Goal: Task Accomplishment & Management: Use online tool/utility

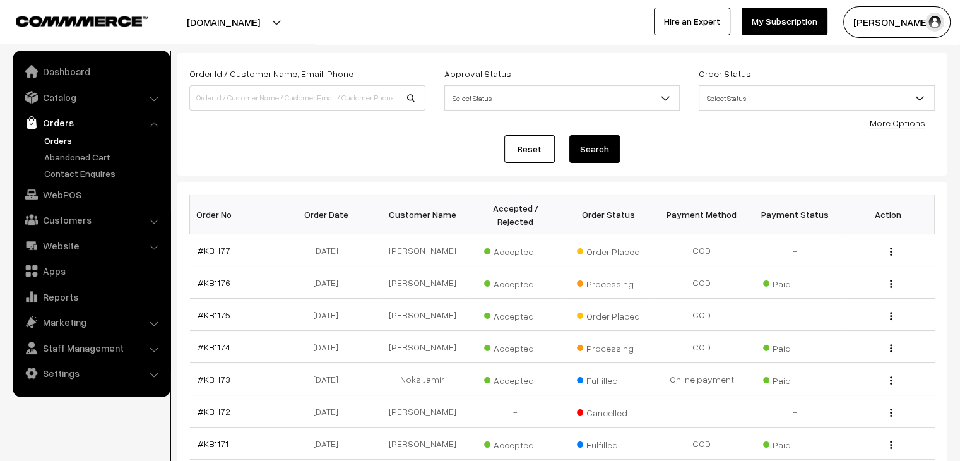
scroll to position [63, 0]
click at [218, 244] on link "#KB1177" at bounding box center [214, 249] width 33 height 11
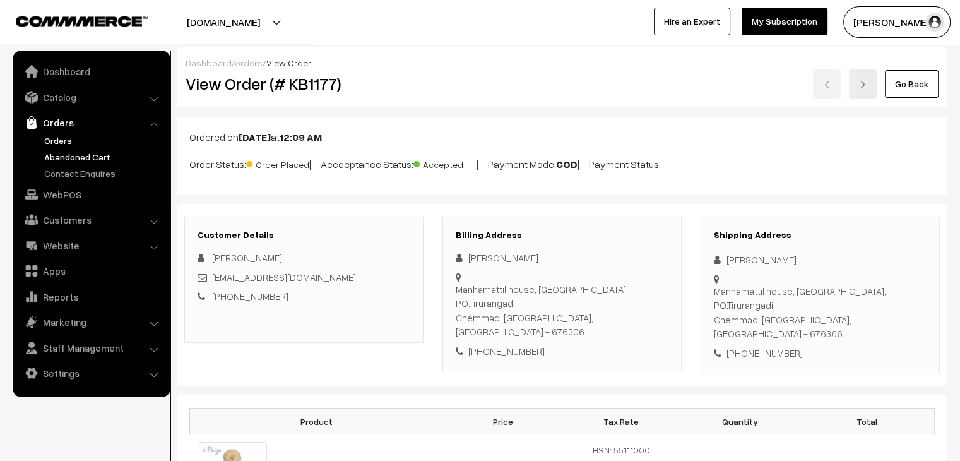
click at [88, 157] on link "Abandoned Cart" at bounding box center [103, 156] width 125 height 13
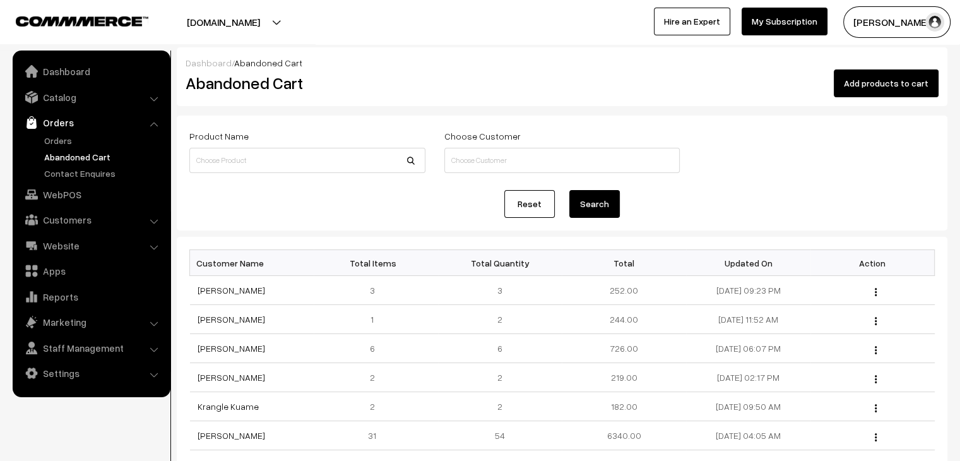
click at [76, 133] on link "Orders" at bounding box center [91, 122] width 150 height 23
click at [69, 142] on link "Orders" at bounding box center [103, 140] width 125 height 13
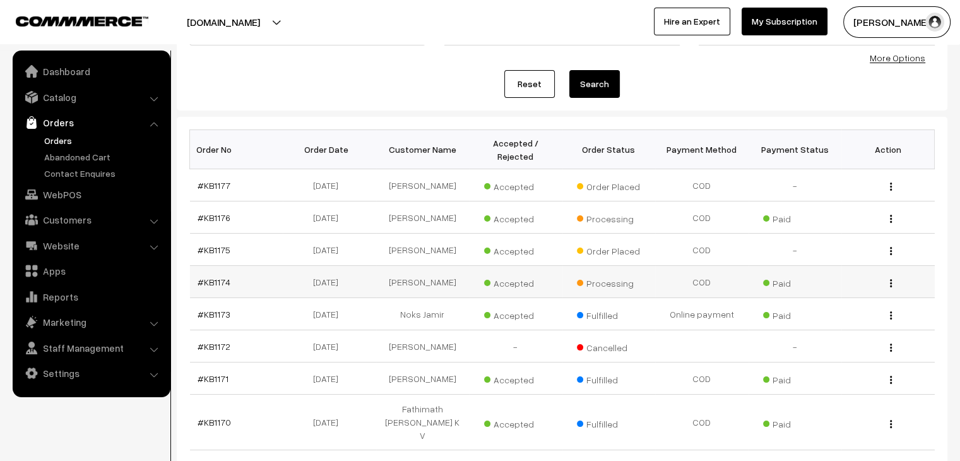
scroll to position [126, 0]
click at [220, 278] on link "#KB1174" at bounding box center [214, 283] width 33 height 11
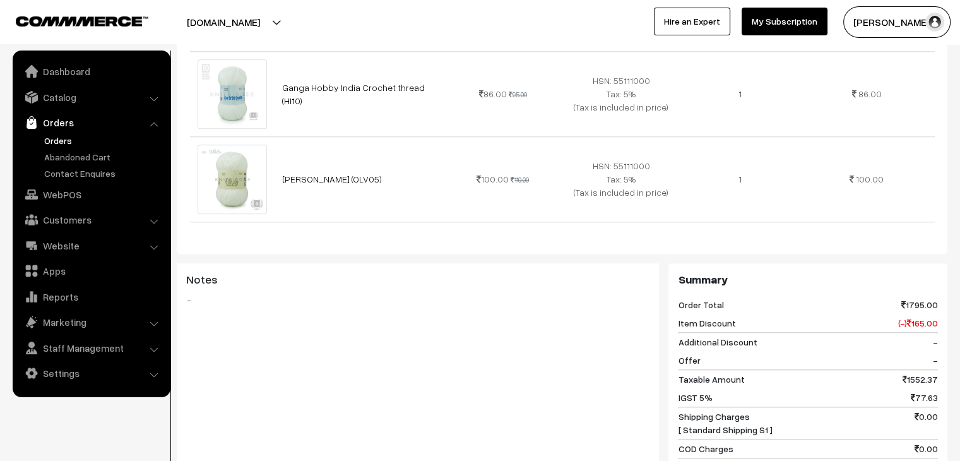
scroll to position [1452, 0]
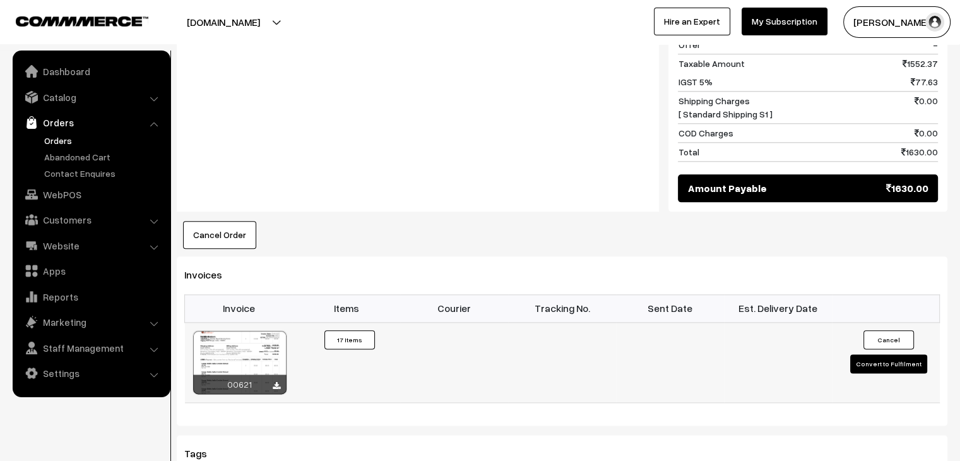
click at [881, 354] on button "Convert to Fulfilment" at bounding box center [888, 363] width 77 height 19
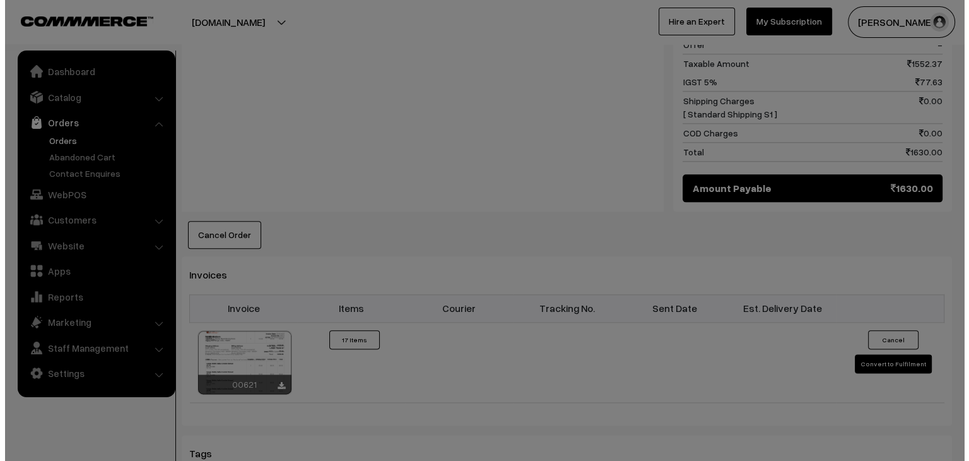
scroll to position [1464, 0]
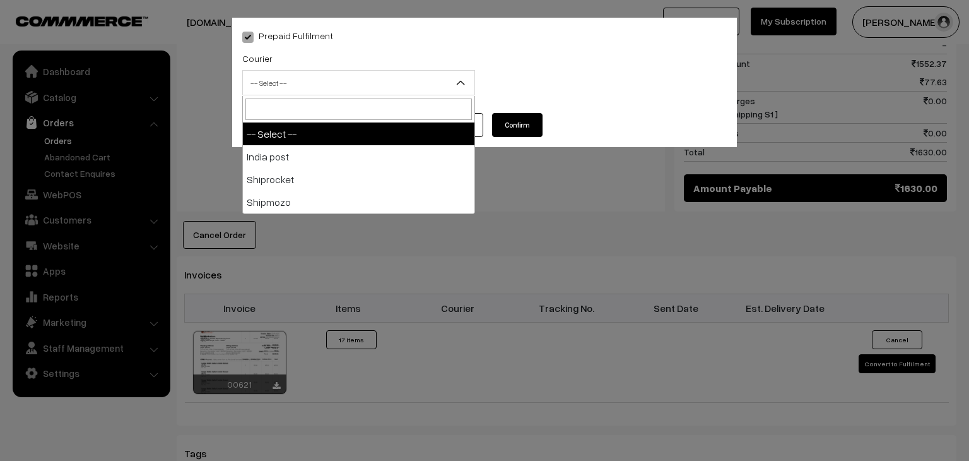
drag, startPoint x: 305, startPoint y: 83, endPoint x: 301, endPoint y: 98, distance: 15.8
click at [305, 84] on span "-- Select --" at bounding box center [359, 83] width 232 height 22
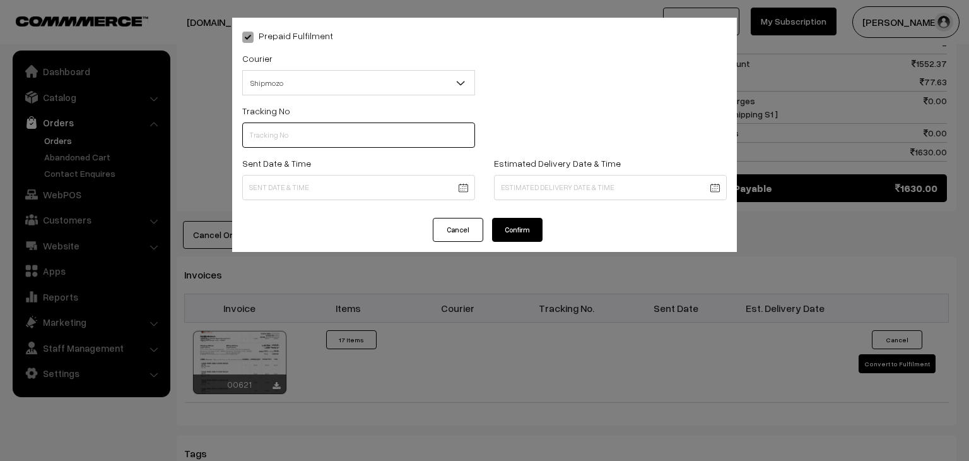
click at [273, 129] on input "text" at bounding box center [358, 134] width 233 height 25
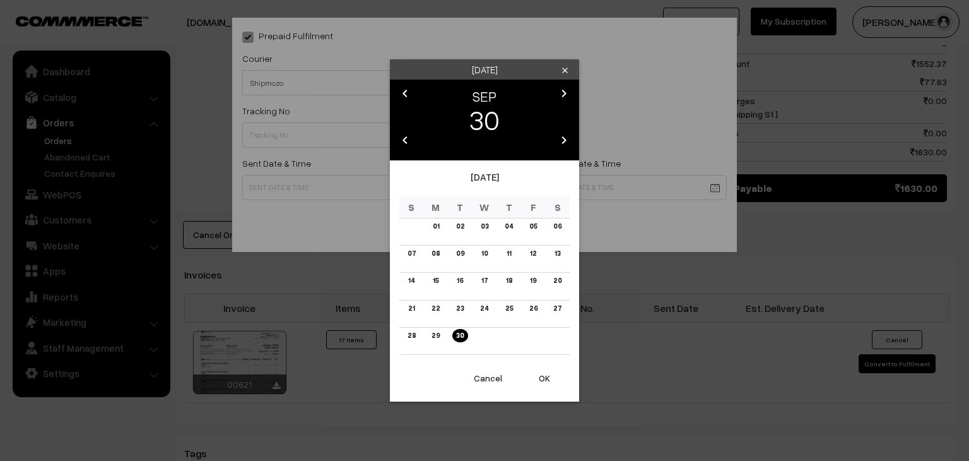
click at [278, 117] on div "Tuesday clear chevron_left SEP chevron_right 30 chevron_left 2025 chevron_right…" at bounding box center [484, 230] width 969 height 461
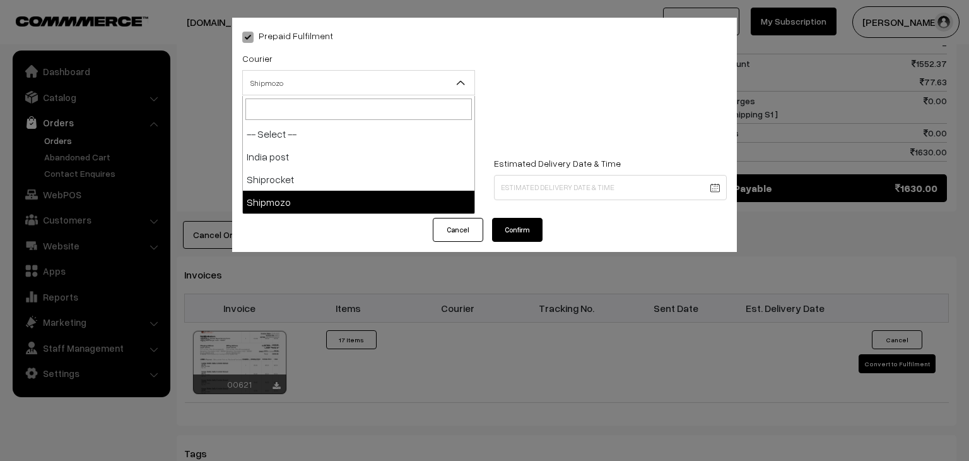
click at [295, 71] on span "Shipmozo" at bounding box center [358, 82] width 233 height 25
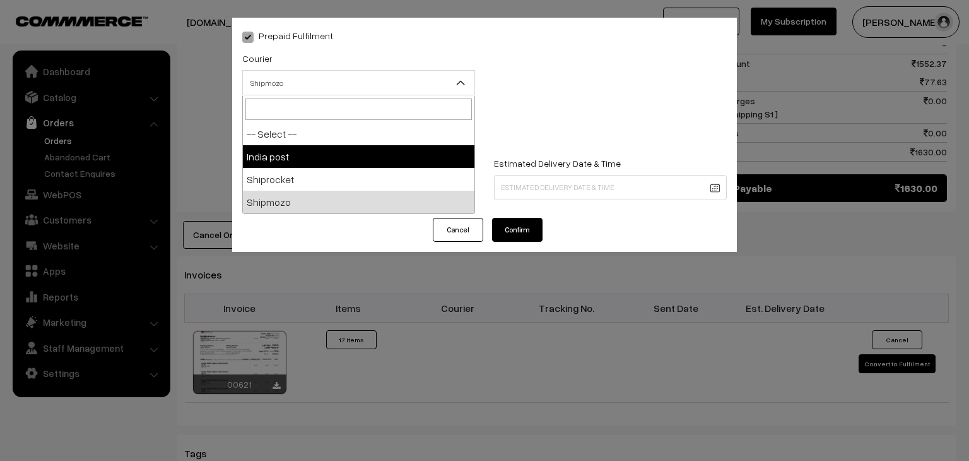
select select "1"
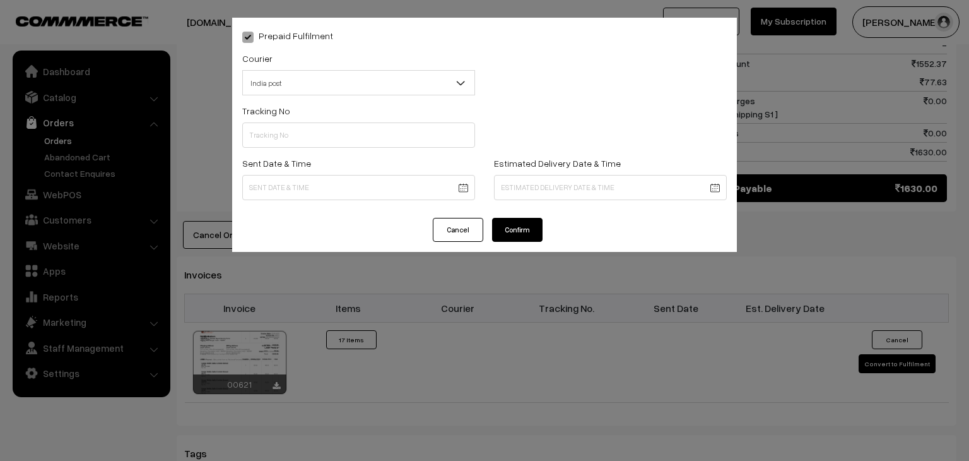
click at [481, 231] on button "Cancel" at bounding box center [458, 230] width 50 height 24
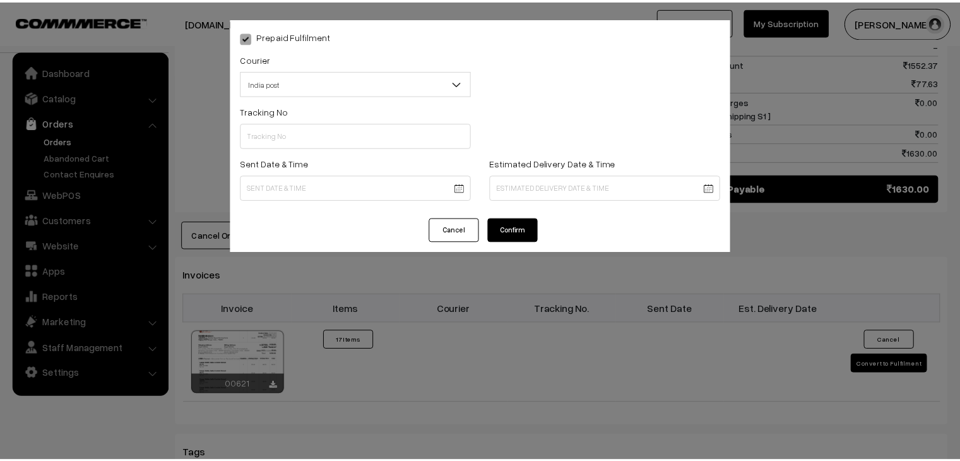
scroll to position [1452, 0]
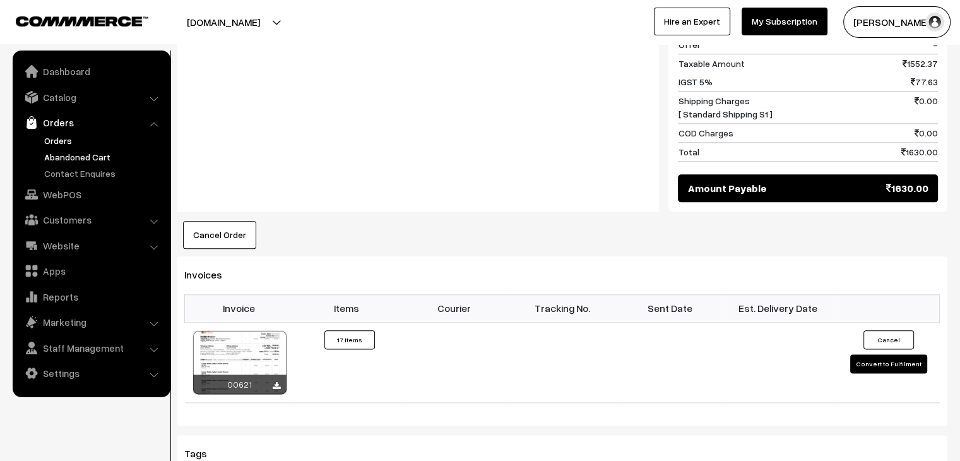
click at [55, 158] on link "Abandoned Cart" at bounding box center [103, 156] width 125 height 13
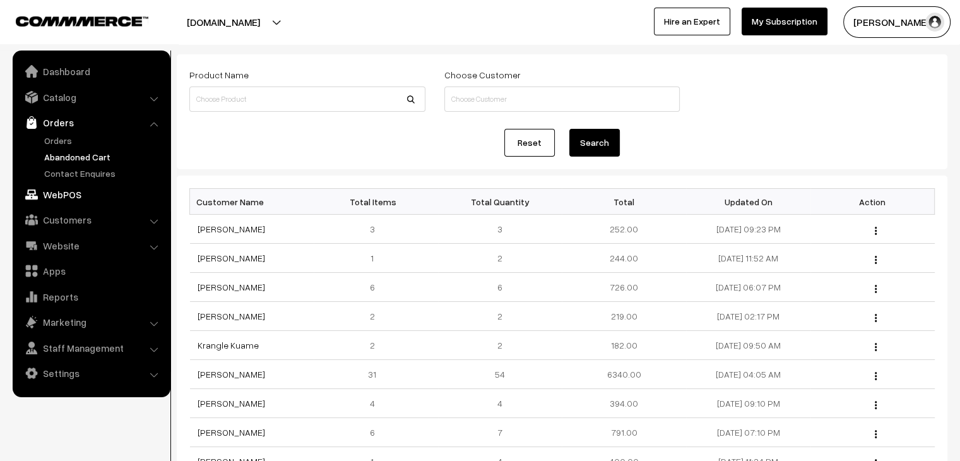
scroll to position [63, 0]
click at [97, 145] on link "Orders" at bounding box center [103, 140] width 125 height 13
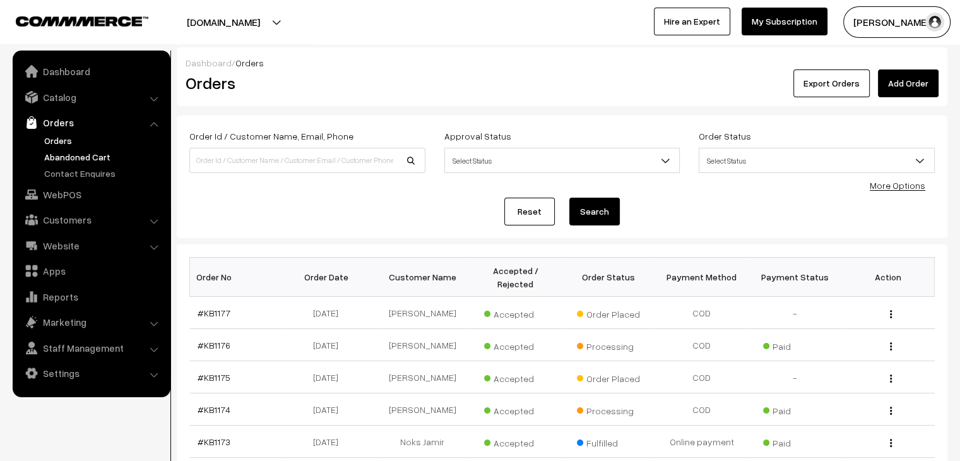
click at [81, 155] on link "Abandoned Cart" at bounding box center [103, 156] width 125 height 13
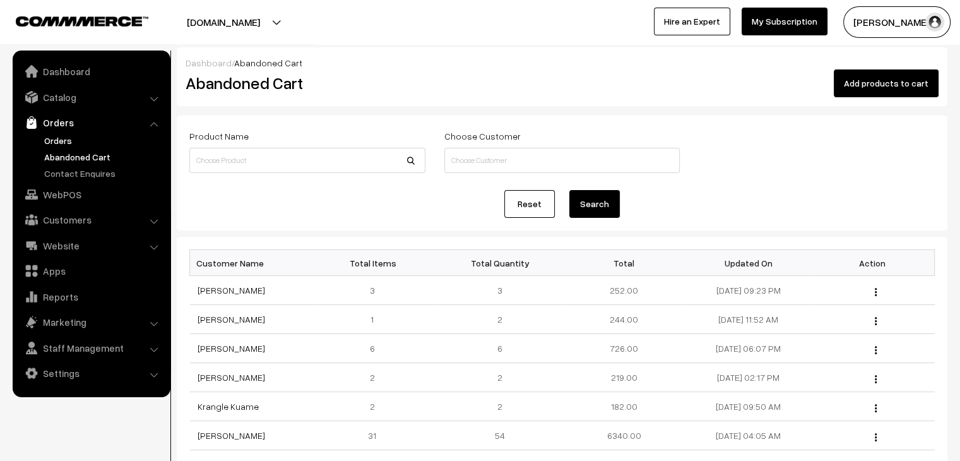
click at [76, 138] on link "Orders" at bounding box center [103, 140] width 125 height 13
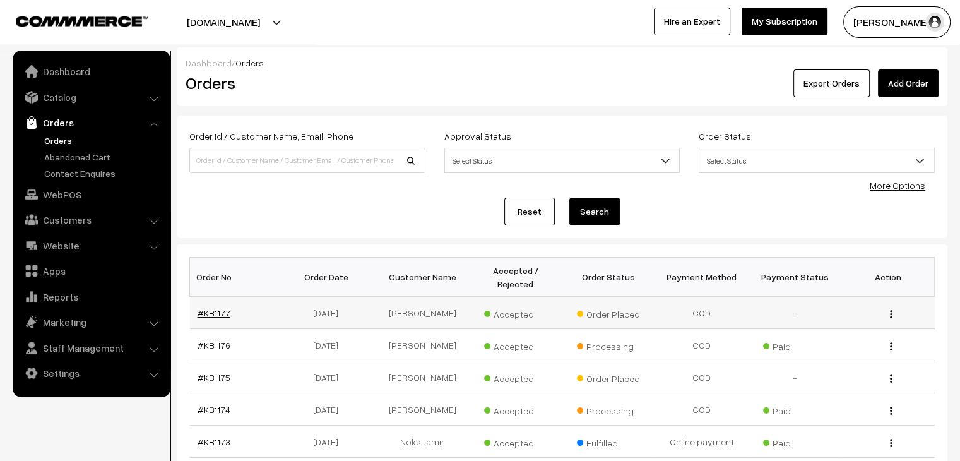
click at [215, 307] on link "#KB1177" at bounding box center [214, 312] width 33 height 11
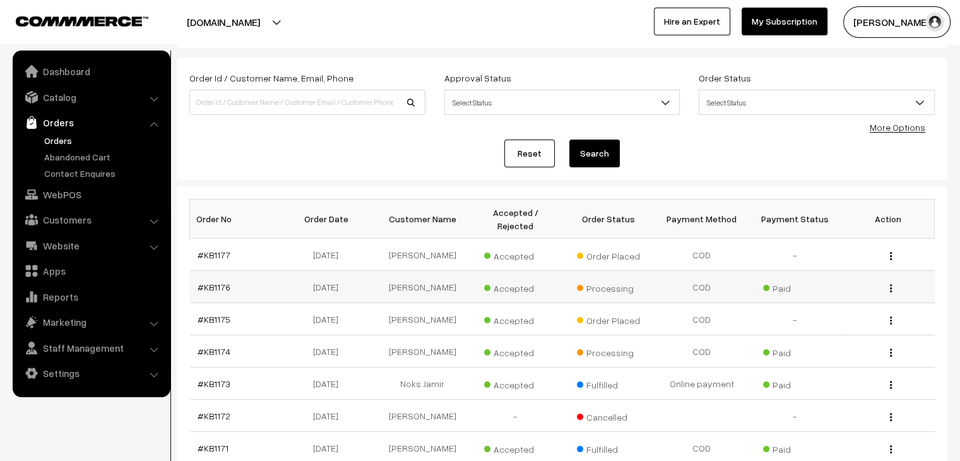
scroll to position [63, 0]
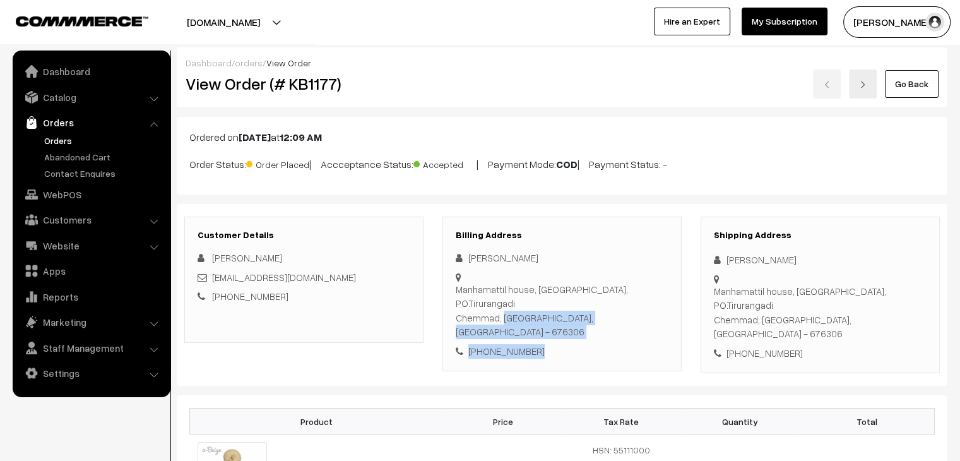
click at [535, 344] on div "+91 9605966433" at bounding box center [562, 351] width 213 height 15
click at [518, 287] on div "Manhamattil house, Bypass road Chemmad, PO.Tirurangadi Chemmad, Kerala, India -…" at bounding box center [562, 310] width 213 height 57
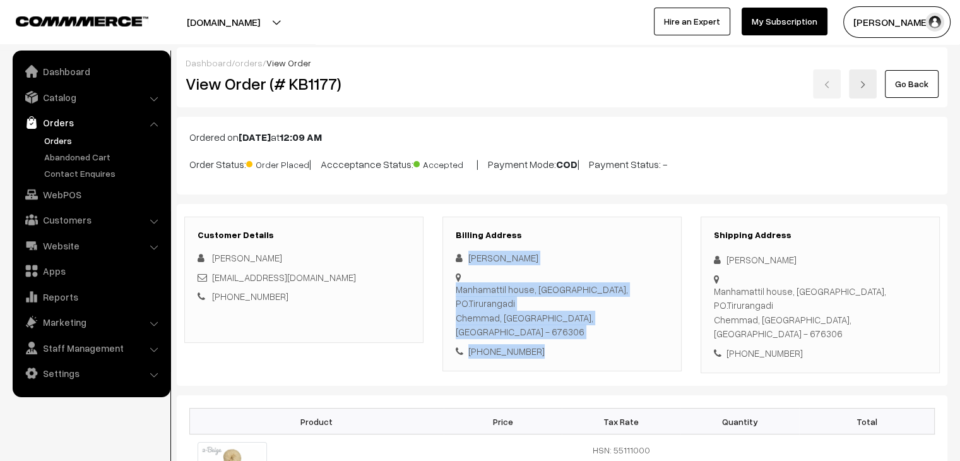
drag, startPoint x: 533, startPoint y: 339, endPoint x: 466, endPoint y: 257, distance: 105.4
click at [466, 257] on div "Hanna Melbyaan Manhamattil house, Bypass road Chemmad, PO.Tirurangadi Chemmad, …" at bounding box center [562, 304] width 213 height 107
copy div "Hanna Melbyaan Manhamattil house, Bypass road Chemmad, PO.Tirurangadi Chemmad, …"
click at [249, 61] on link "orders" at bounding box center [249, 62] width 28 height 11
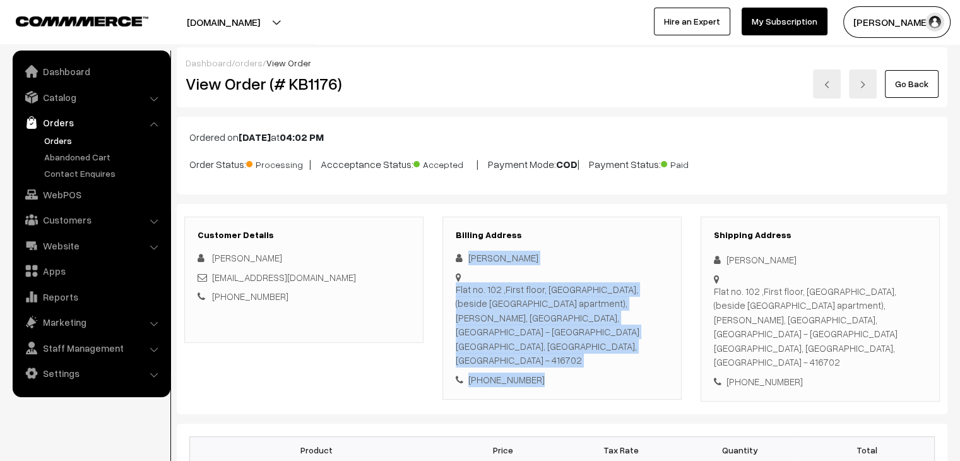
click at [463, 256] on div "[PERSON_NAME] Flat no. [STREET_ADDRESS][PERSON_NAME] [PHONE_NUMBER]" at bounding box center [562, 319] width 213 height 136
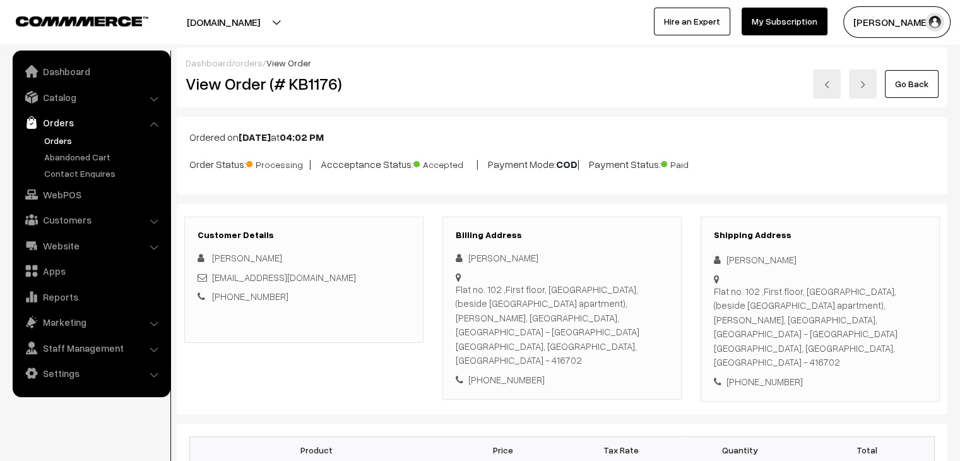
drag, startPoint x: 461, startPoint y: 258, endPoint x: 819, endPoint y: 316, distance: 363.1
click at [819, 316] on div "Flat no. 102 ,First floor, Rahim Appartment, (beside Jamila apartment), Tambat …" at bounding box center [820, 326] width 213 height 85
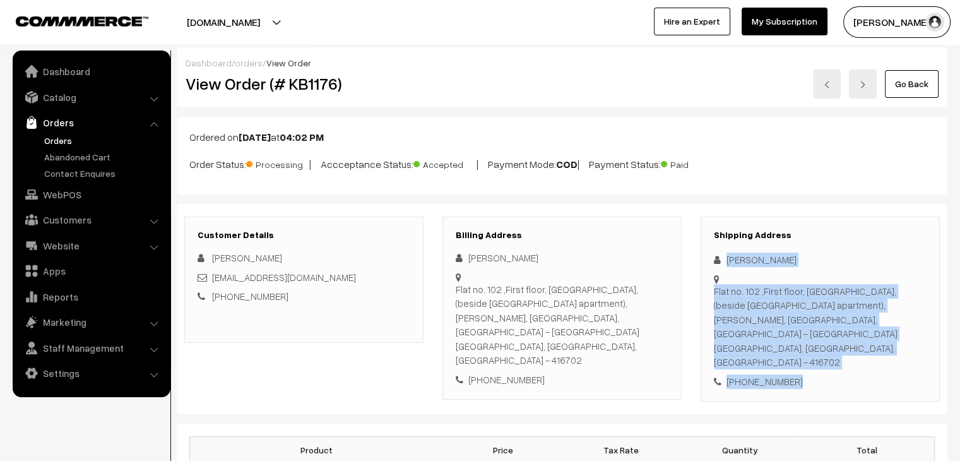
drag, startPoint x: 796, startPoint y: 352, endPoint x: 725, endPoint y: 261, distance: 115.5
click at [725, 261] on div "Shipping Address Rifa Kazi Flat no. 102 ,First floor, Rahim Appartment, (beside…" at bounding box center [820, 309] width 239 height 186
copy div "Rifa Kazi Flat no. 102 ,First floor, Rahim Appartment, (beside Jamila apartment…"
click at [249, 61] on link "orders" at bounding box center [249, 62] width 28 height 11
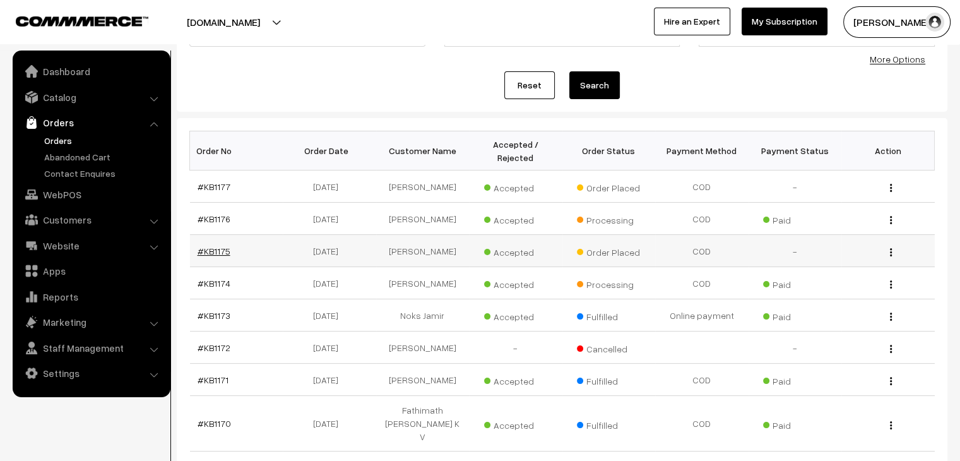
click at [210, 246] on link "#KB1175" at bounding box center [214, 251] width 33 height 11
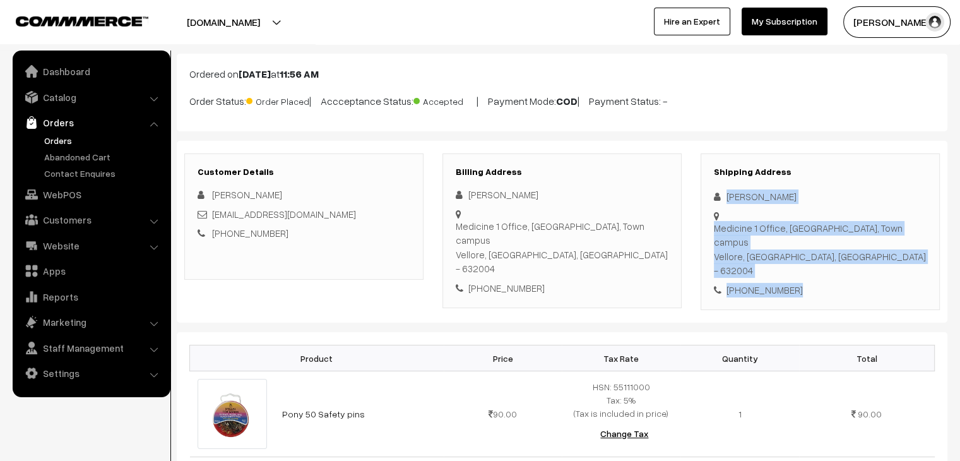
drag, startPoint x: 802, startPoint y: 253, endPoint x: 722, endPoint y: 199, distance: 96.3
click at [722, 199] on div "Shipping Address Krupa George Medicine 1 Office, CMC Hospital, Town campus Vell…" at bounding box center [820, 231] width 239 height 157
copy div "Krupa George Medicine 1 Office, CMC Hospital, Town campus Vellore, Tamil Nadu, …"
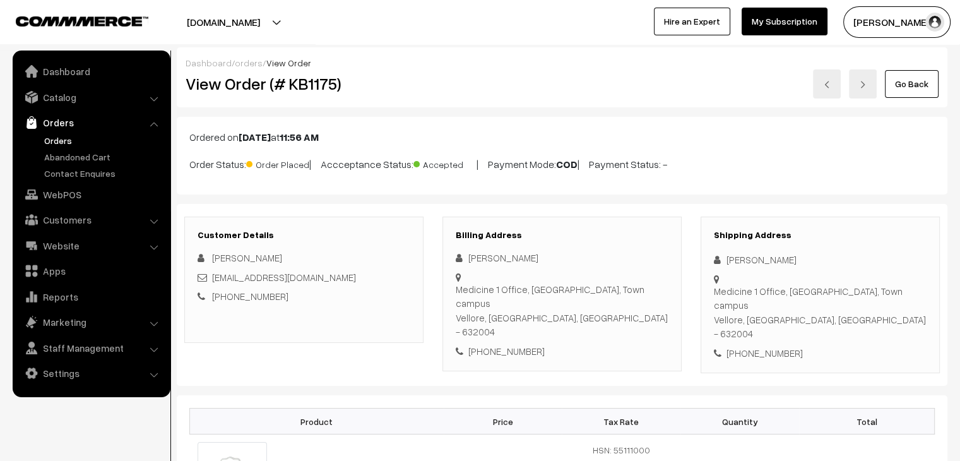
click at [242, 56] on div "Dashboard / orders / View Order View Order (# KB1175) Go Back" at bounding box center [562, 77] width 771 height 60
click at [243, 60] on link "orders" at bounding box center [249, 62] width 28 height 11
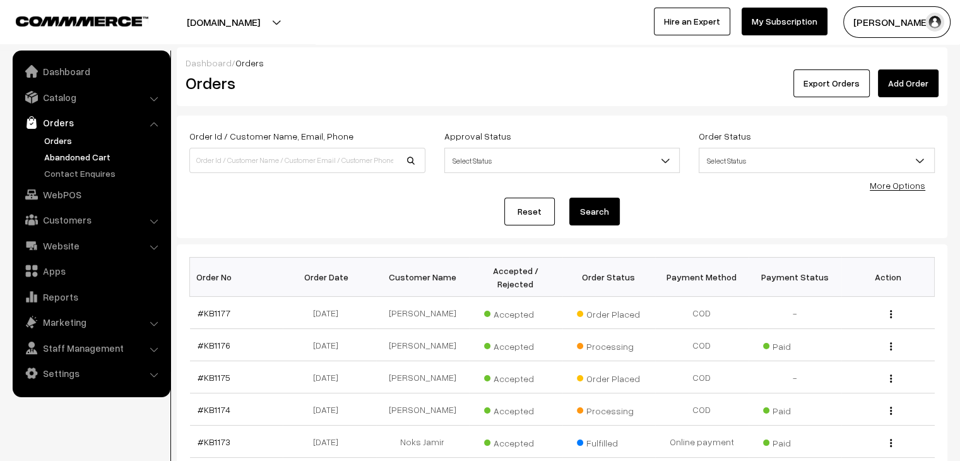
click at [66, 155] on link "Abandoned Cart" at bounding box center [103, 156] width 125 height 13
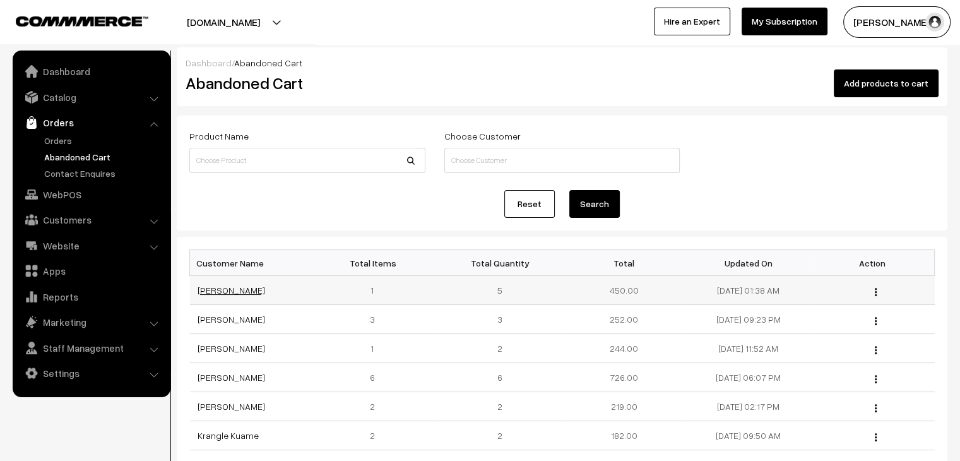
click at [221, 286] on link "[PERSON_NAME]" at bounding box center [232, 290] width 68 height 11
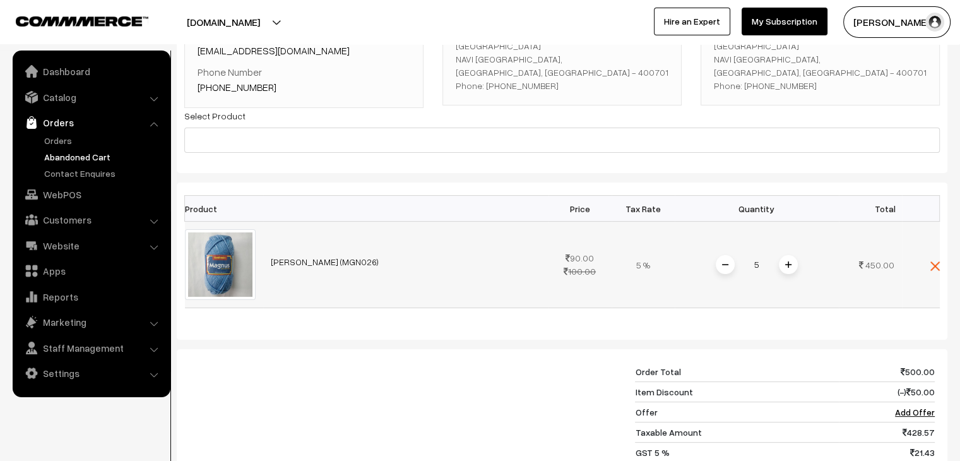
scroll to position [316, 0]
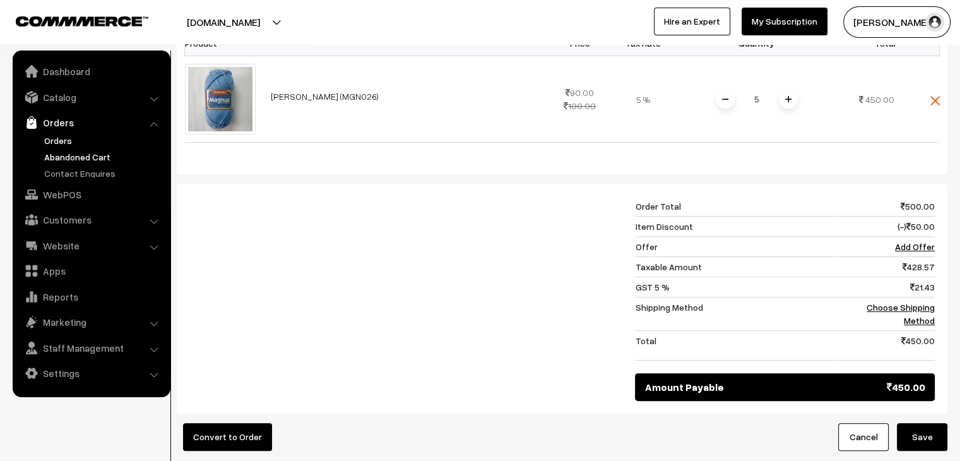
click at [71, 141] on link "Orders" at bounding box center [103, 140] width 125 height 13
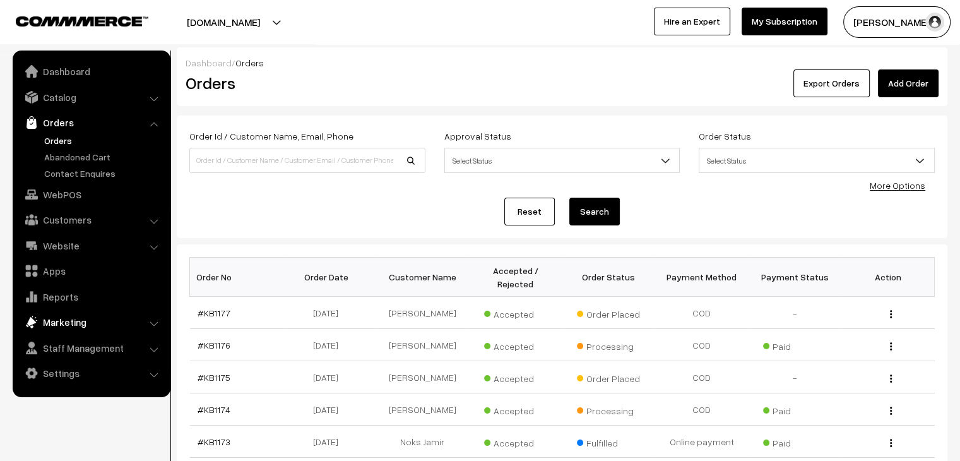
click at [67, 319] on link "Marketing" at bounding box center [91, 322] width 150 height 23
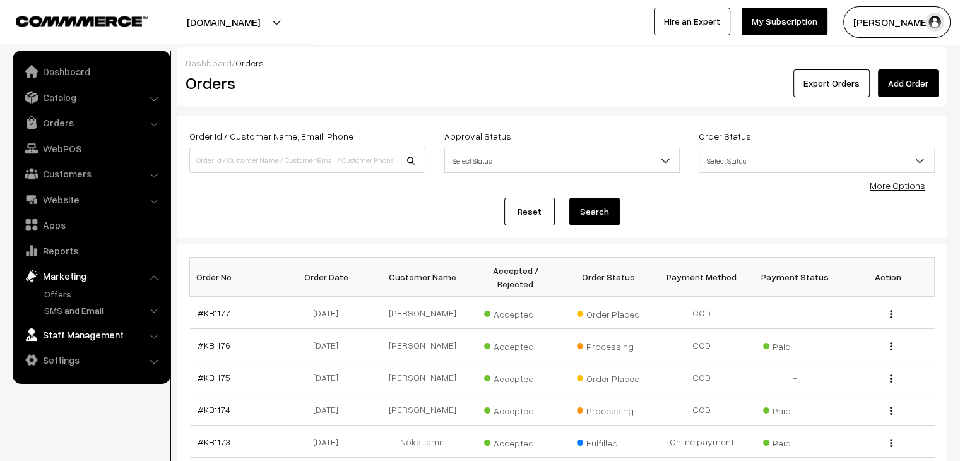
click at [88, 331] on link "Staff Management" at bounding box center [91, 334] width 150 height 23
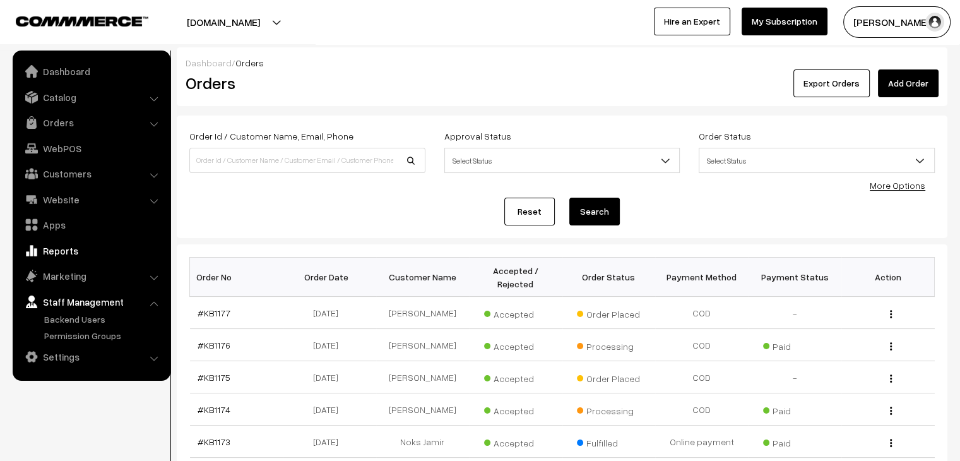
click at [70, 252] on link "Reports" at bounding box center [91, 250] width 150 height 23
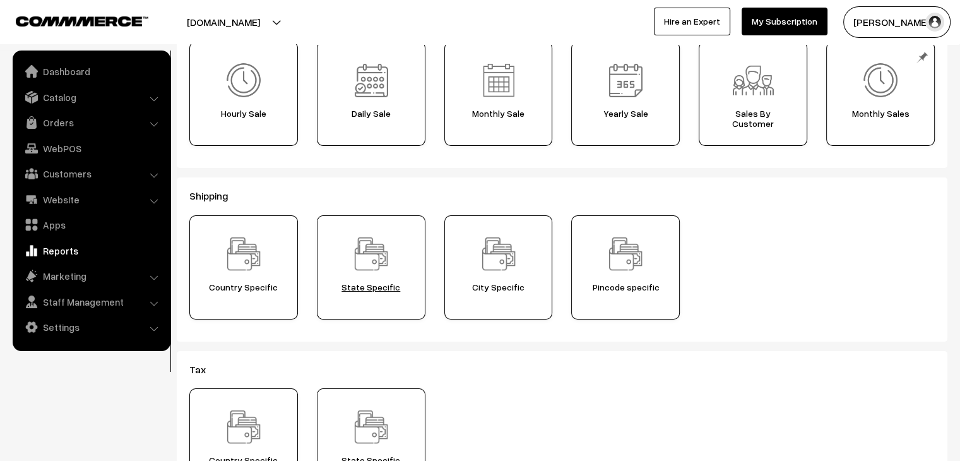
scroll to position [126, 0]
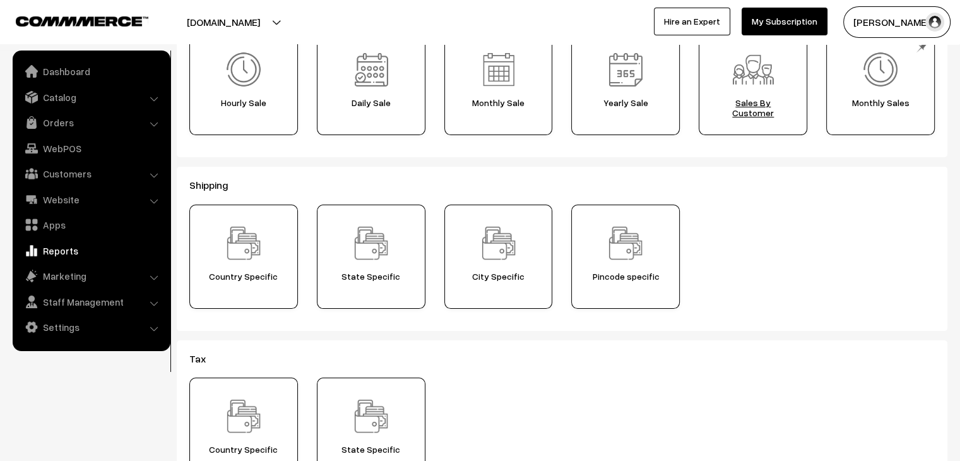
click at [762, 126] on div "Sales By Customer" at bounding box center [753, 83] width 109 height 104
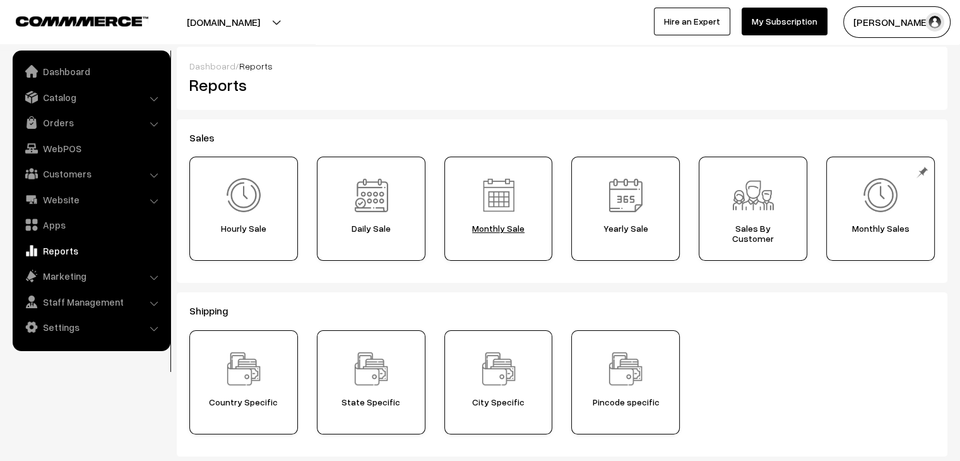
scroll to position [0, 0]
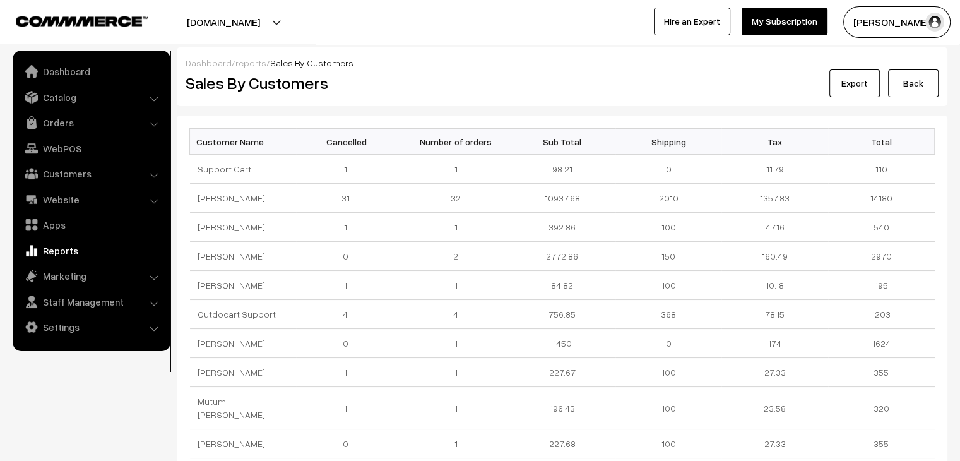
click at [250, 56] on div "Dashboard / reports / Sales By Customers Sales By Customers Export Back" at bounding box center [562, 76] width 771 height 59
click at [249, 65] on link "reports" at bounding box center [250, 62] width 31 height 11
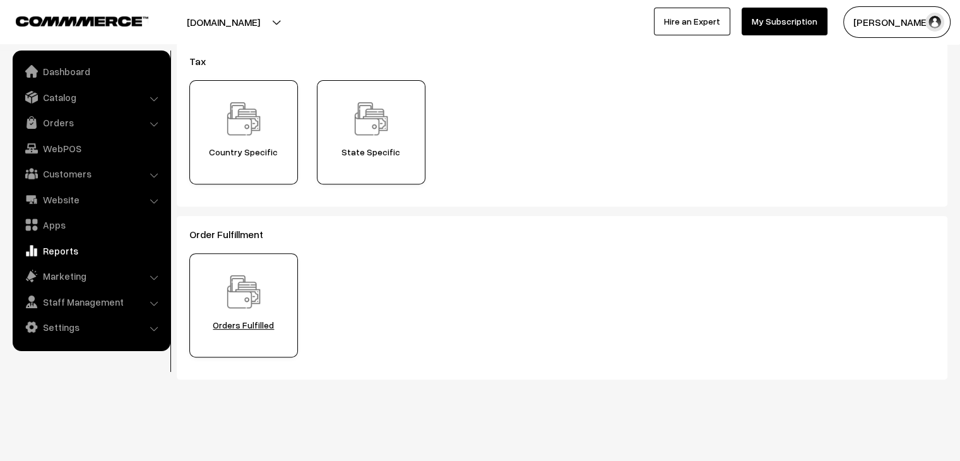
scroll to position [424, 0]
click at [263, 320] on span "Orders Fulfilled" at bounding box center [244, 324] width 100 height 10
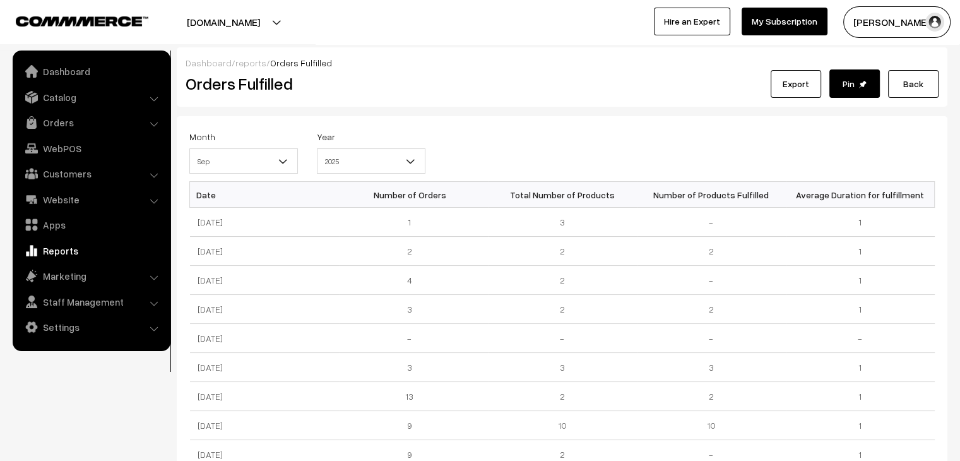
click at [326, 160] on span "2025" at bounding box center [370, 161] width 107 height 22
click at [255, 160] on span "Sep" at bounding box center [243, 161] width 107 height 22
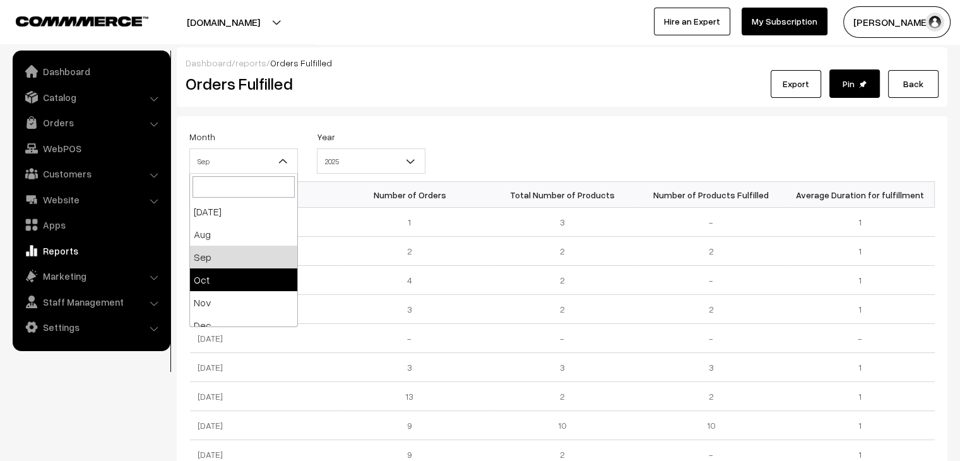
select select "10"
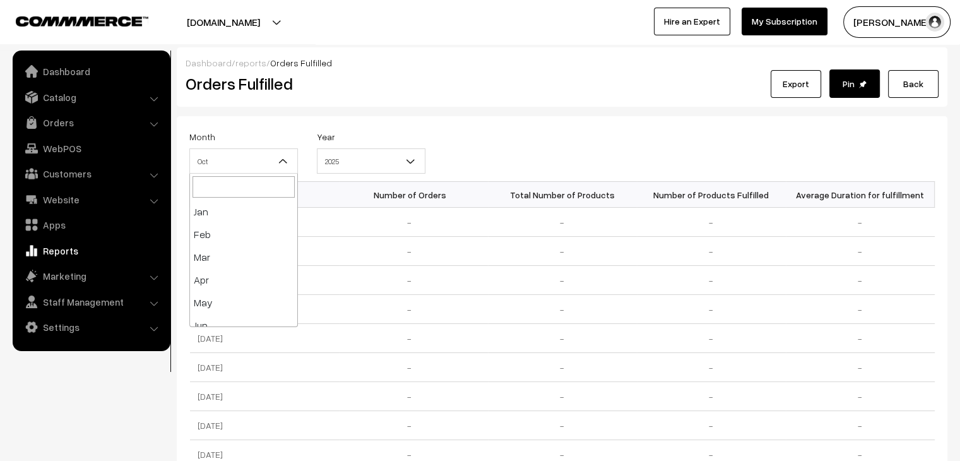
scroll to position [146, 0]
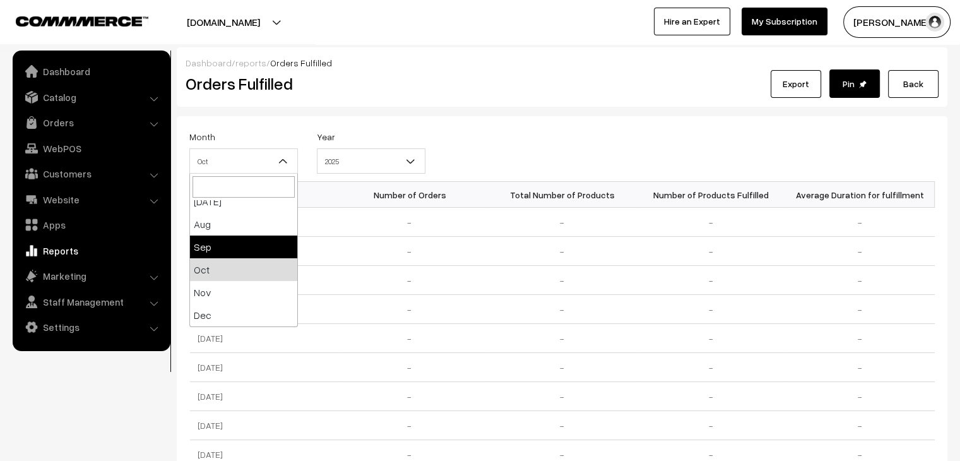
select select "9"
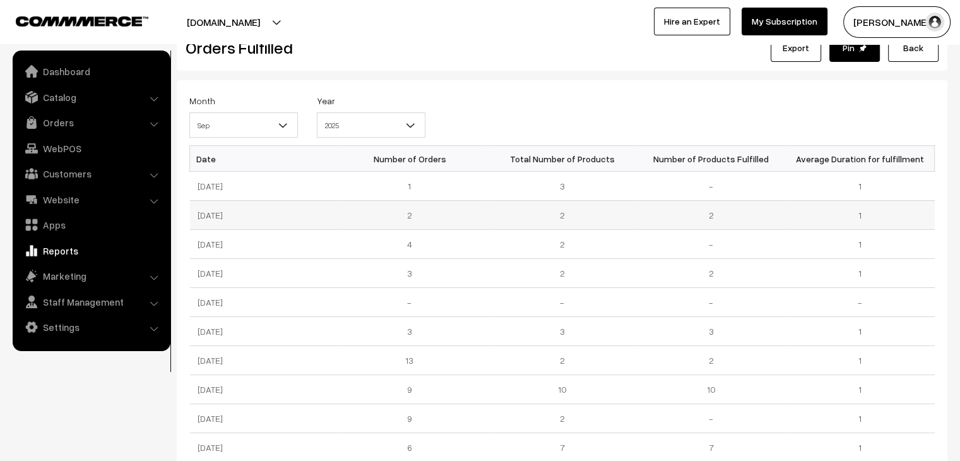
scroll to position [33, 0]
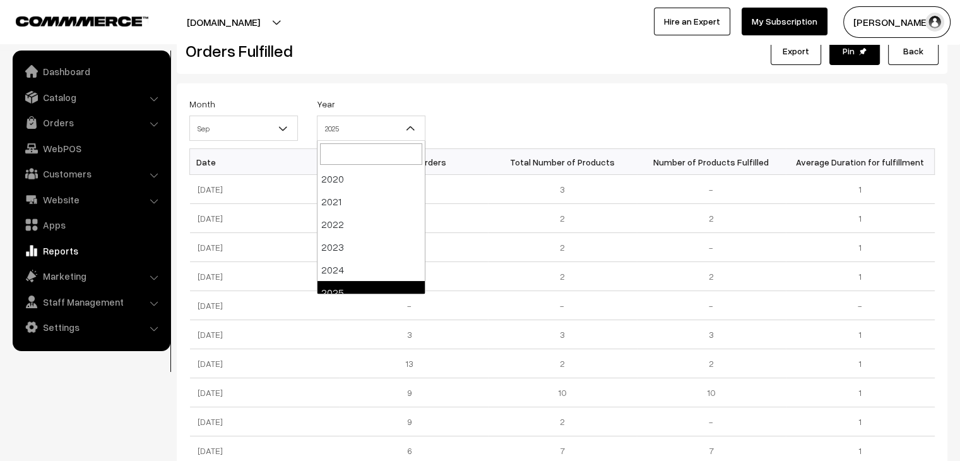
click at [379, 129] on span "2025" at bounding box center [370, 128] width 107 height 22
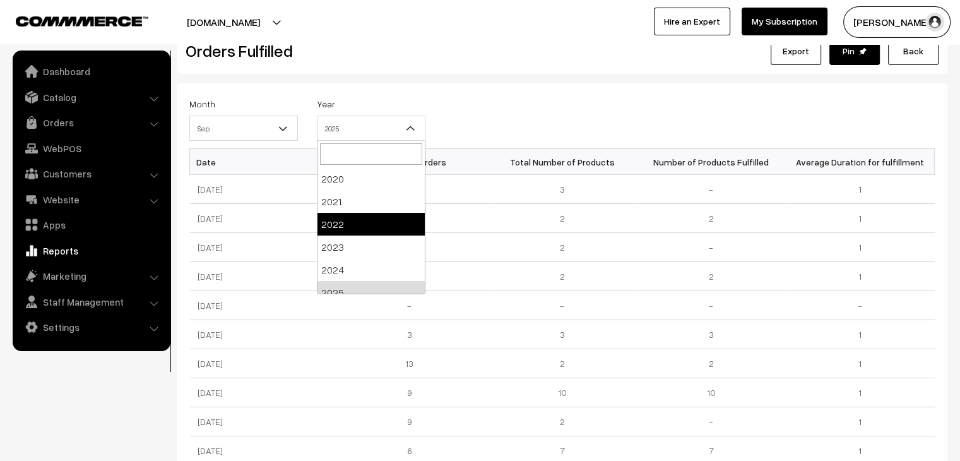
click at [257, 135] on span "Sep" at bounding box center [243, 128] width 107 height 22
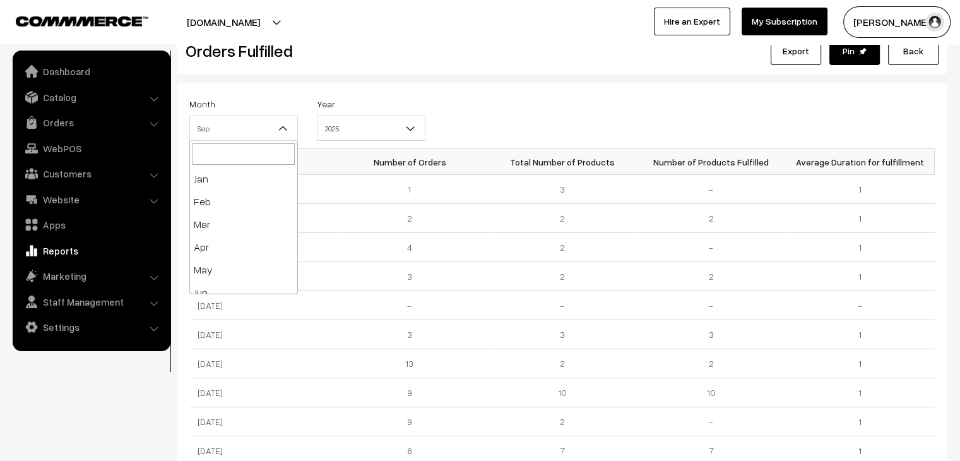
scroll to position [136, 0]
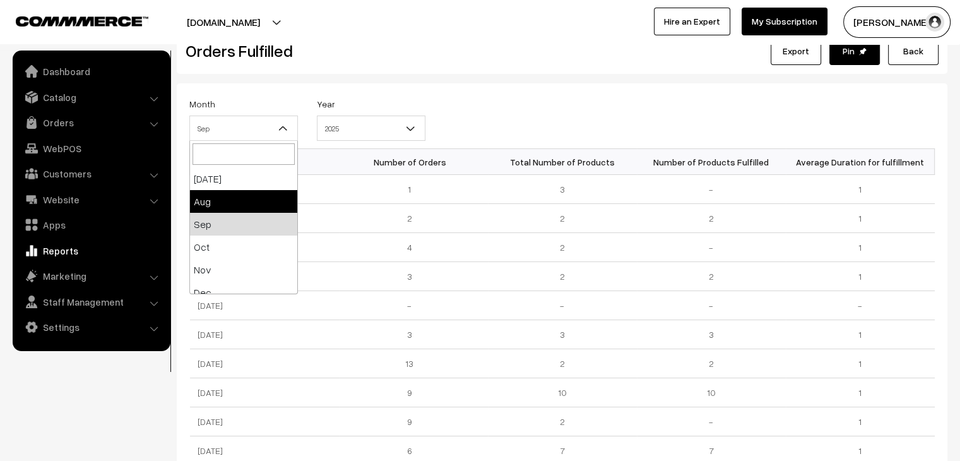
select select "8"
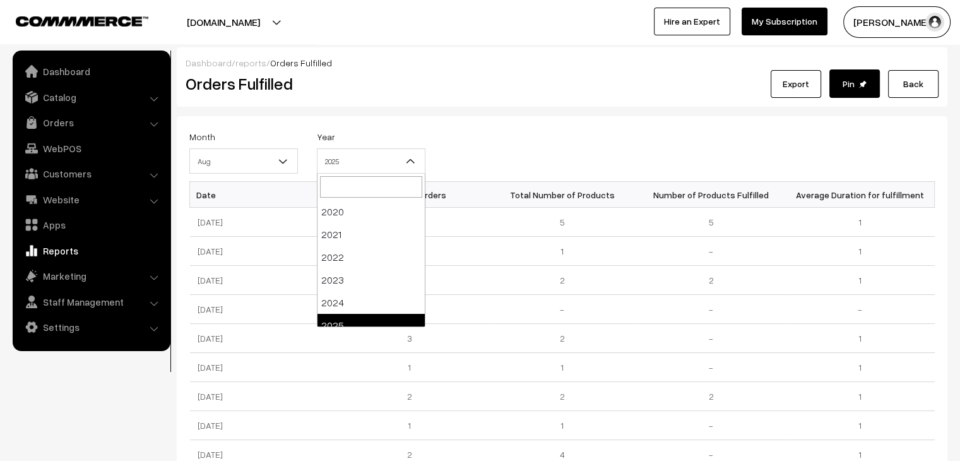
click at [399, 169] on span "2025" at bounding box center [370, 161] width 107 height 22
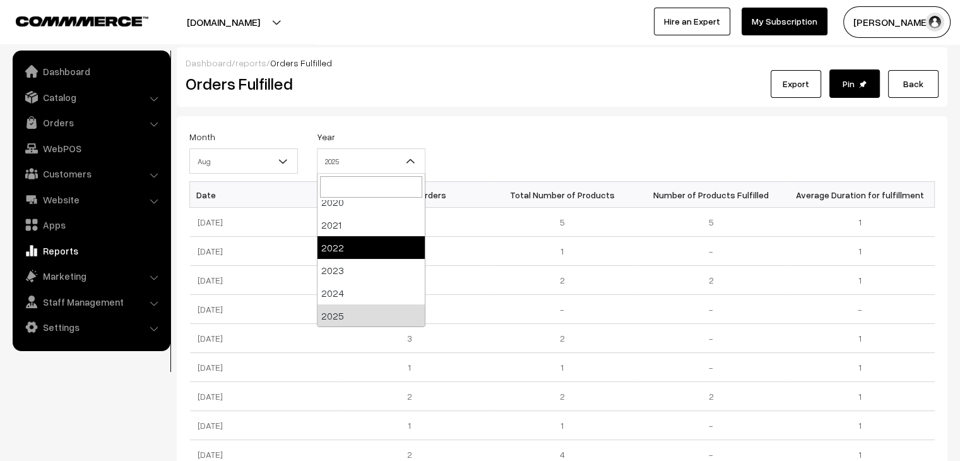
scroll to position [10, 0]
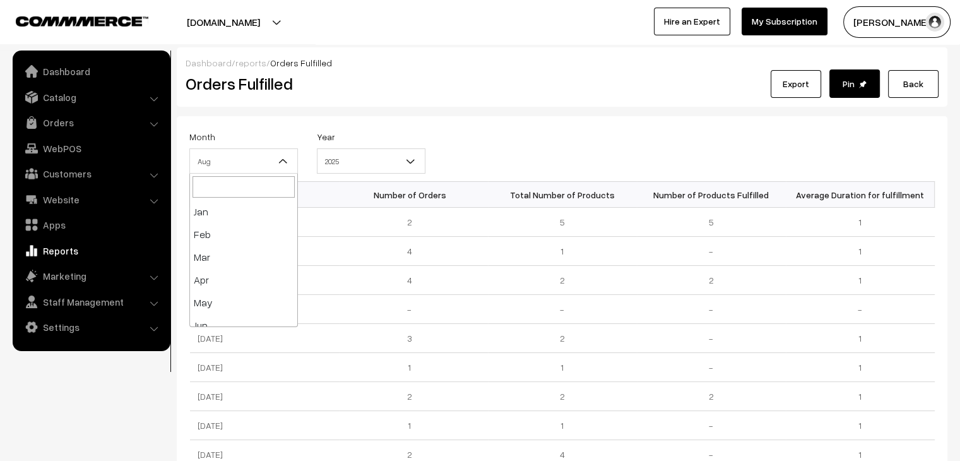
click at [277, 160] on b at bounding box center [283, 161] width 13 height 13
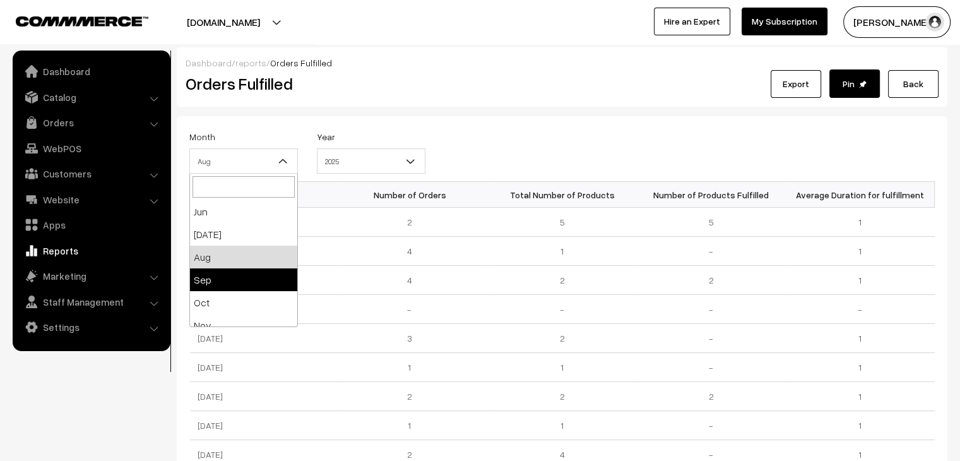
select select "9"
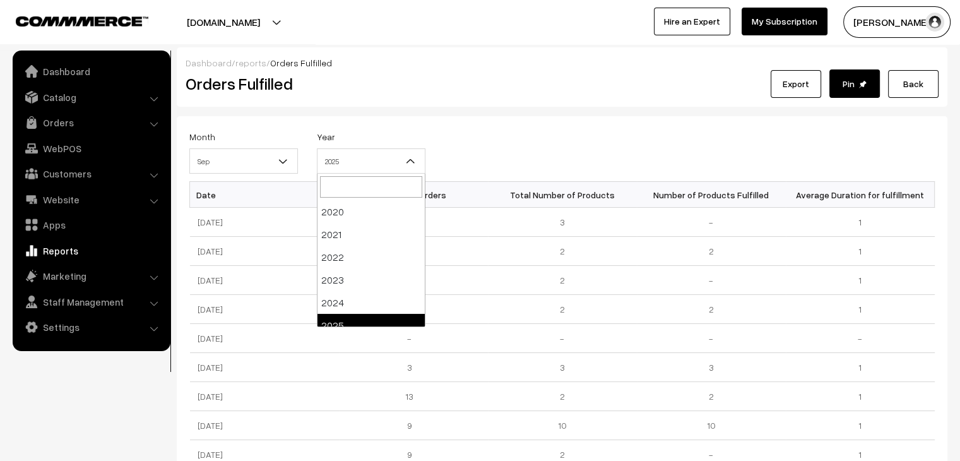
click at [356, 165] on span "2025" at bounding box center [370, 161] width 107 height 22
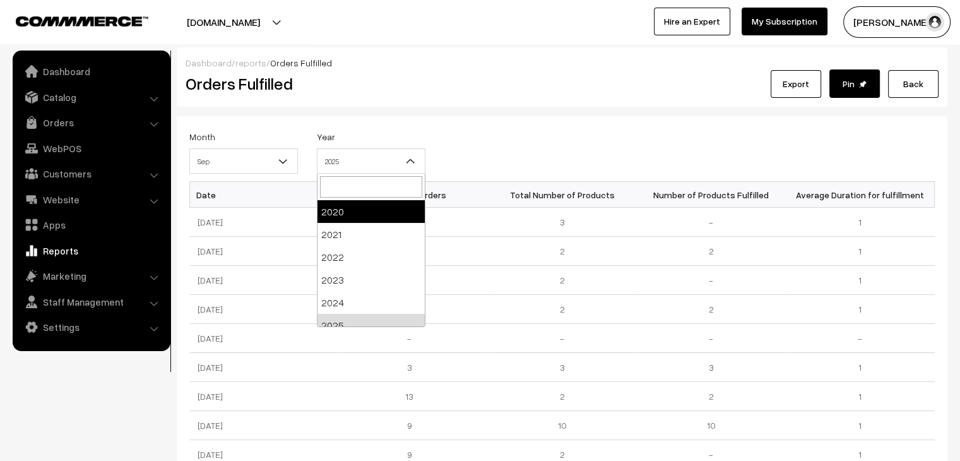
scroll to position [10, 0]
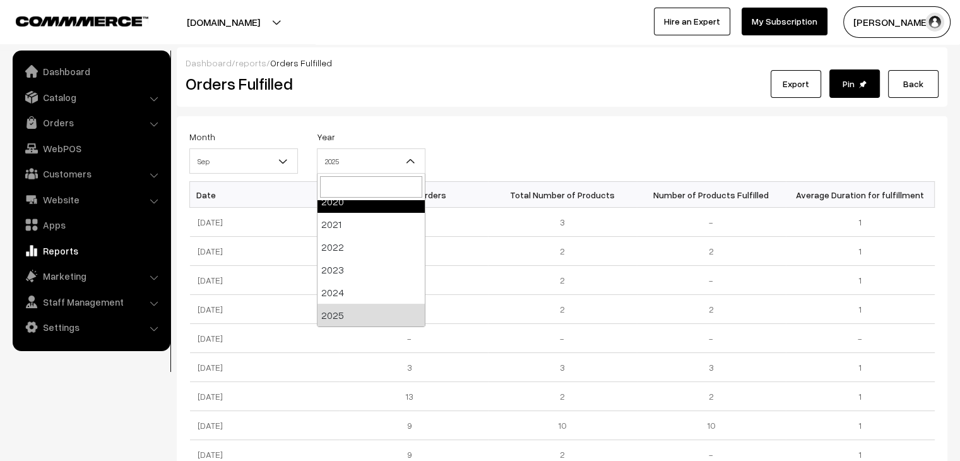
click at [494, 171] on div "Month Jan Feb Mar Apr May Jun Jul Aug Sep Oct Nov Dec Sep Year 2020 2021" at bounding box center [562, 155] width 764 height 52
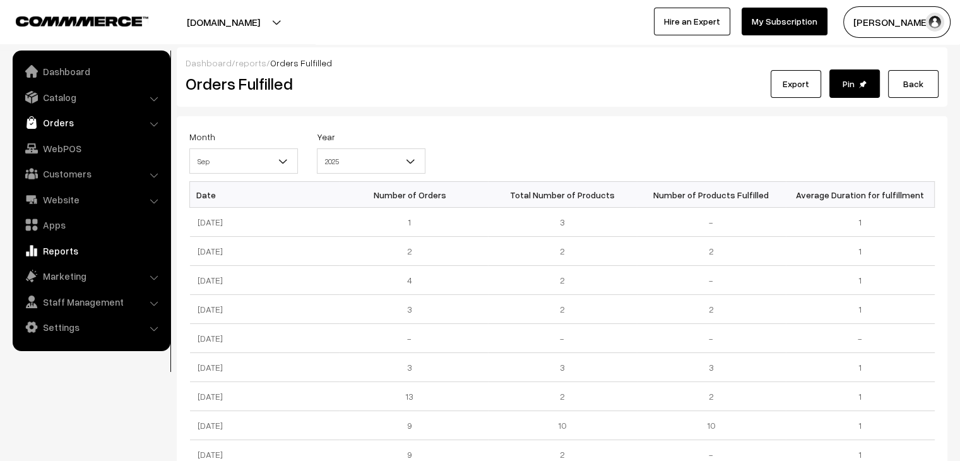
click at [62, 129] on link "Orders" at bounding box center [91, 122] width 150 height 23
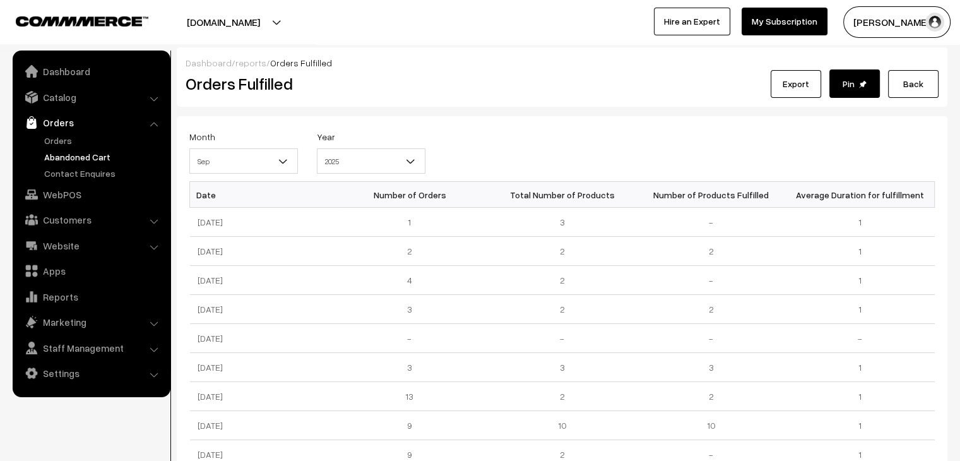
click at [78, 151] on link "Abandoned Cart" at bounding box center [103, 156] width 125 height 13
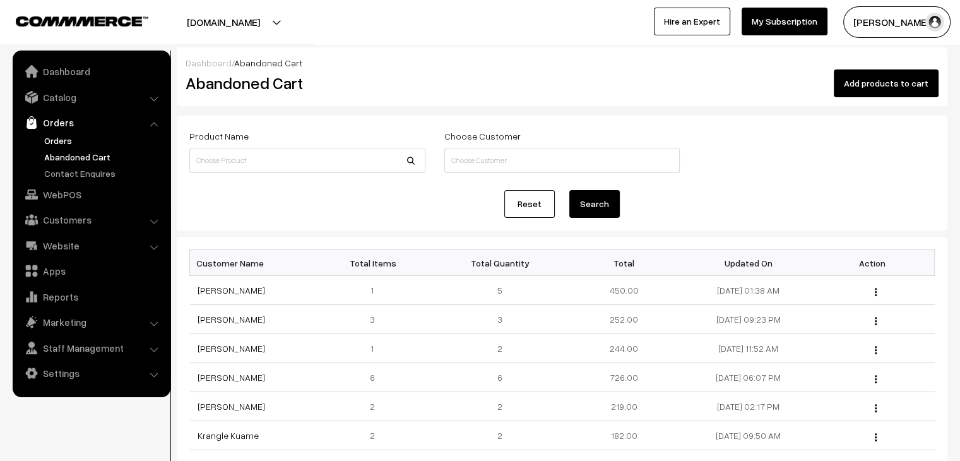
click at [62, 141] on link "Orders" at bounding box center [103, 140] width 125 height 13
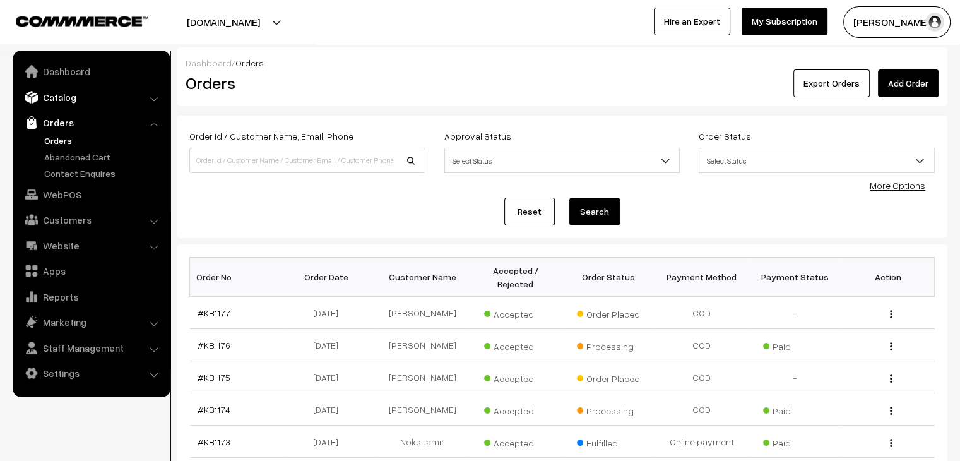
click at [71, 103] on link "Catalog" at bounding box center [91, 97] width 150 height 23
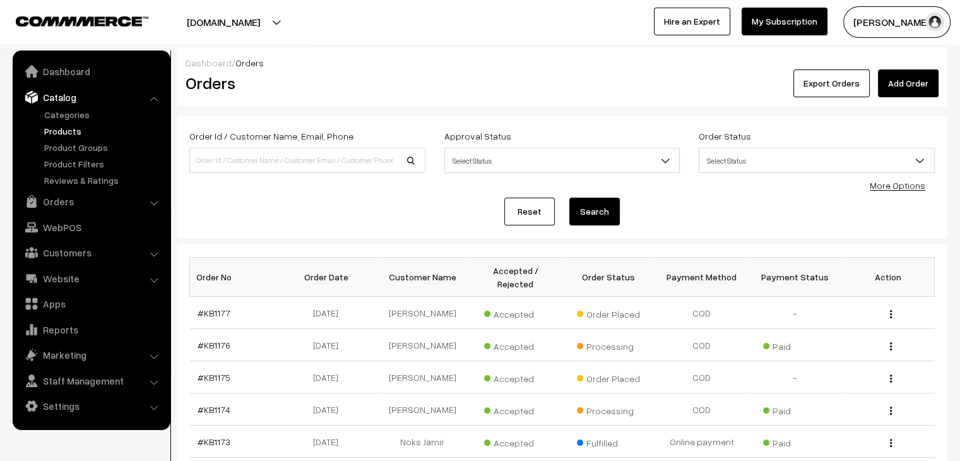
click at [75, 130] on link "Products" at bounding box center [103, 130] width 125 height 13
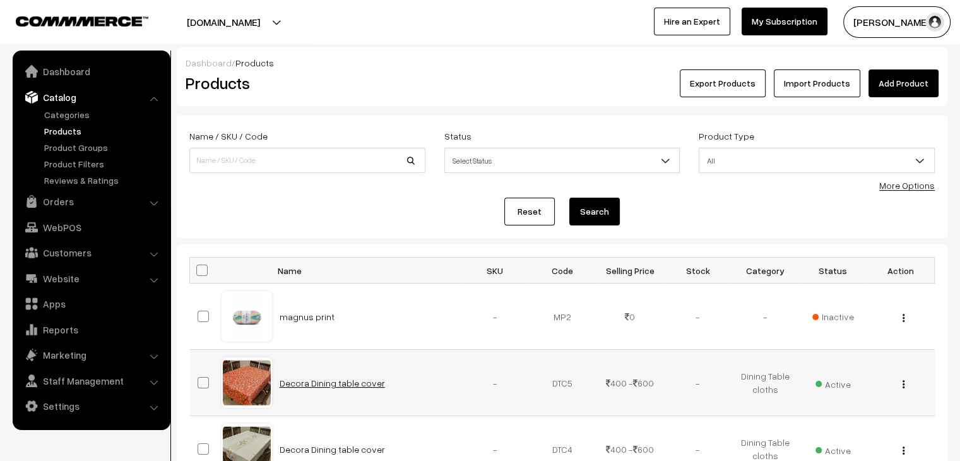
click at [316, 384] on link "Decora Dining table cover" at bounding box center [332, 382] width 105 height 11
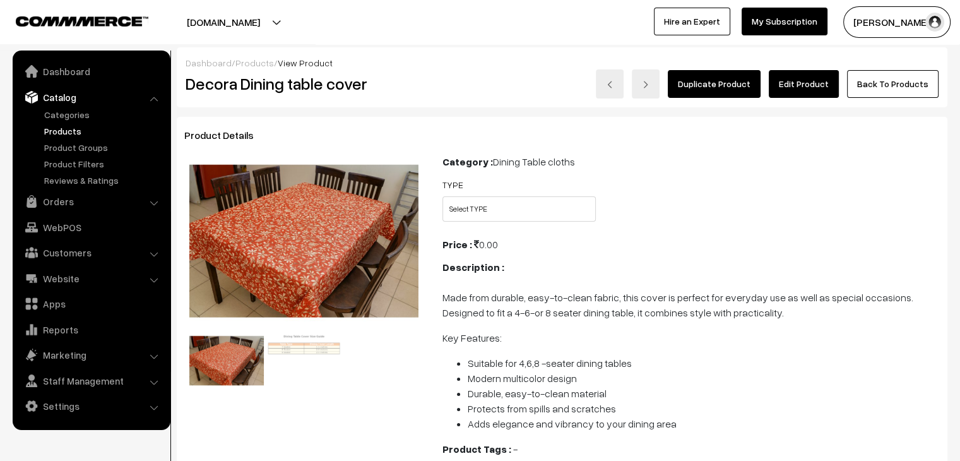
click at [247, 66] on link "Products" at bounding box center [254, 62] width 38 height 11
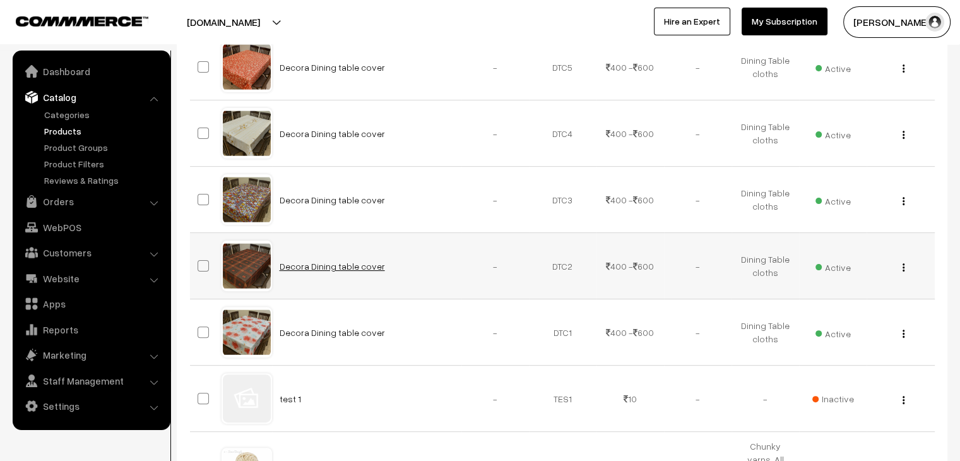
click at [327, 269] on link "Decora Dining table cover" at bounding box center [332, 266] width 105 height 11
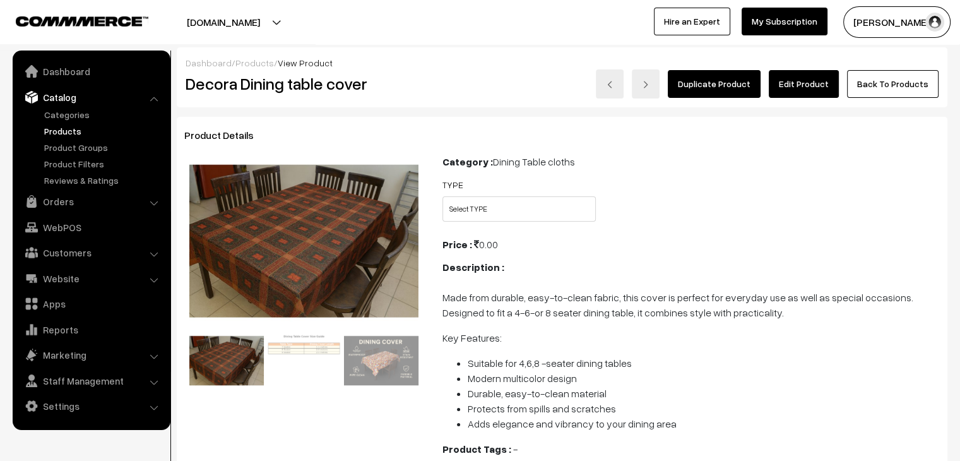
click at [239, 64] on link "Products" at bounding box center [254, 62] width 38 height 11
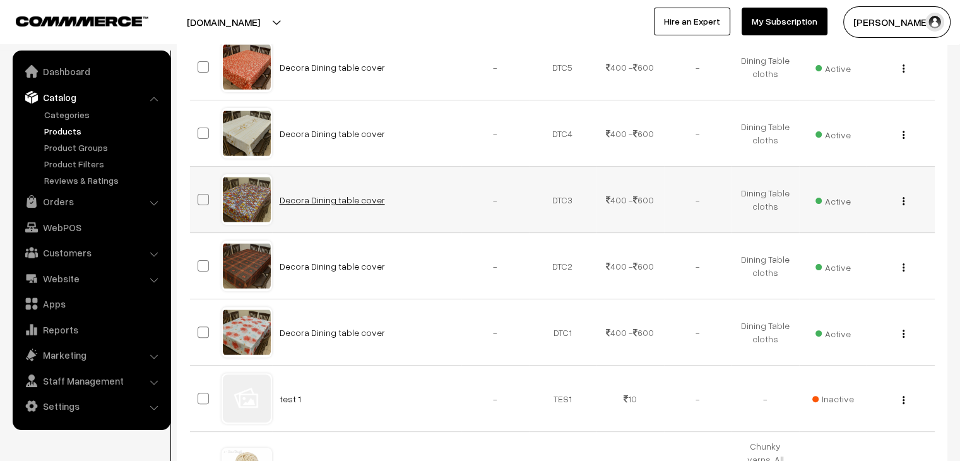
click at [306, 196] on link "Decora Dining table cover" at bounding box center [332, 199] width 105 height 11
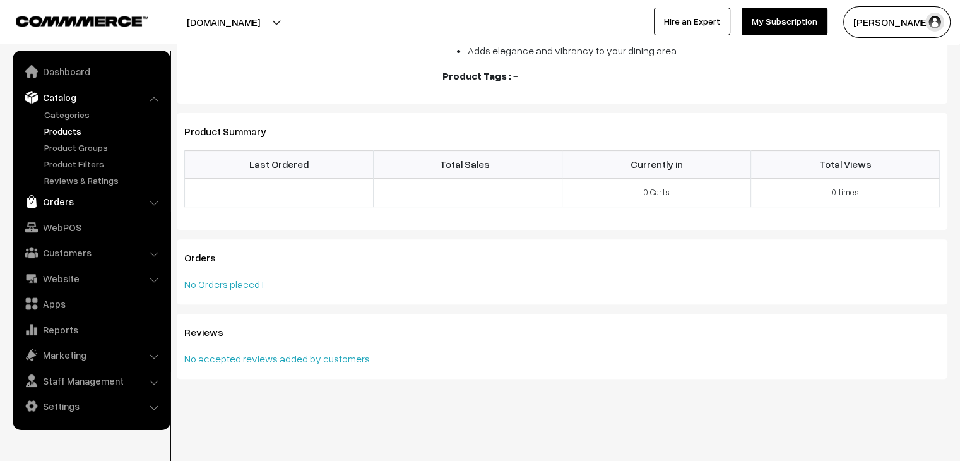
click at [54, 206] on link "Orders" at bounding box center [91, 201] width 150 height 23
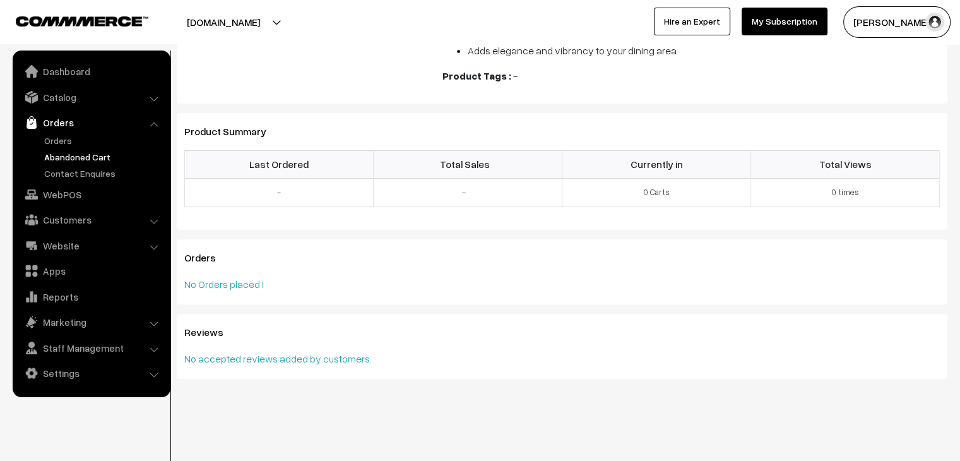
click at [72, 160] on link "Abandoned Cart" at bounding box center [103, 156] width 125 height 13
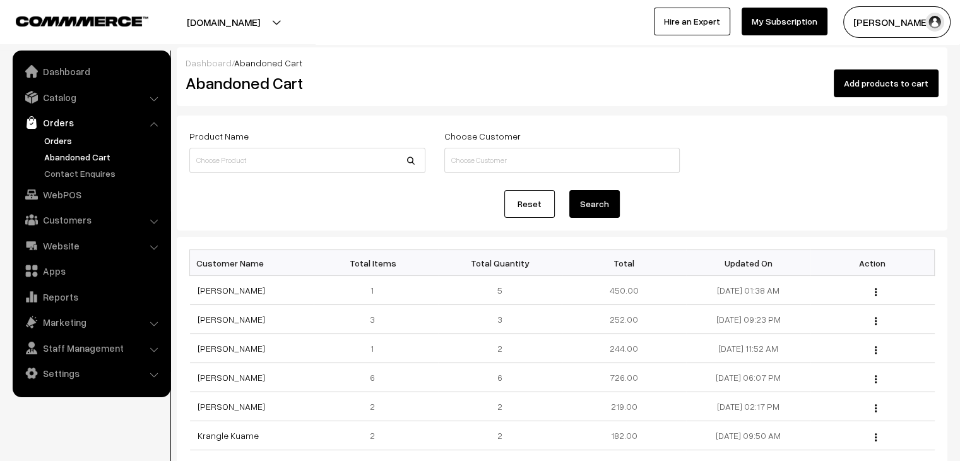
click at [66, 136] on link "Orders" at bounding box center [103, 140] width 125 height 13
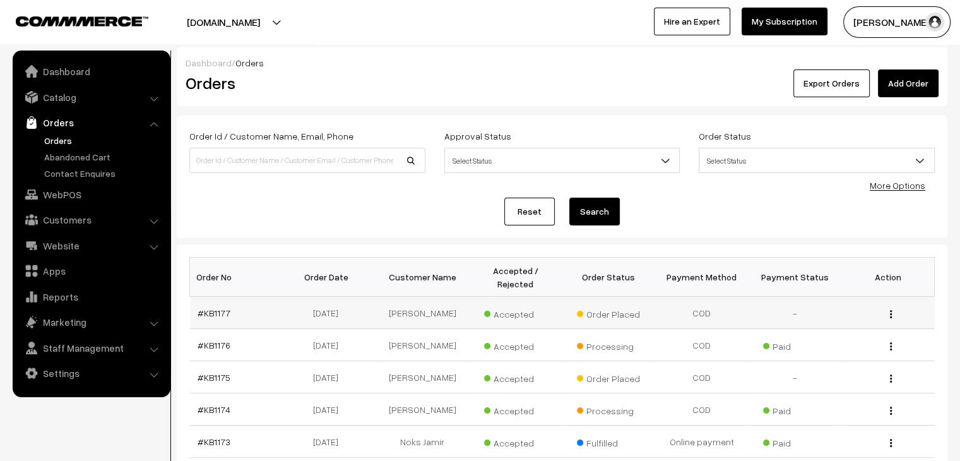
click at [419, 297] on td "Hanna Melbyaan" at bounding box center [422, 313] width 93 height 32
click at [211, 307] on link "#KB1177" at bounding box center [214, 312] width 33 height 11
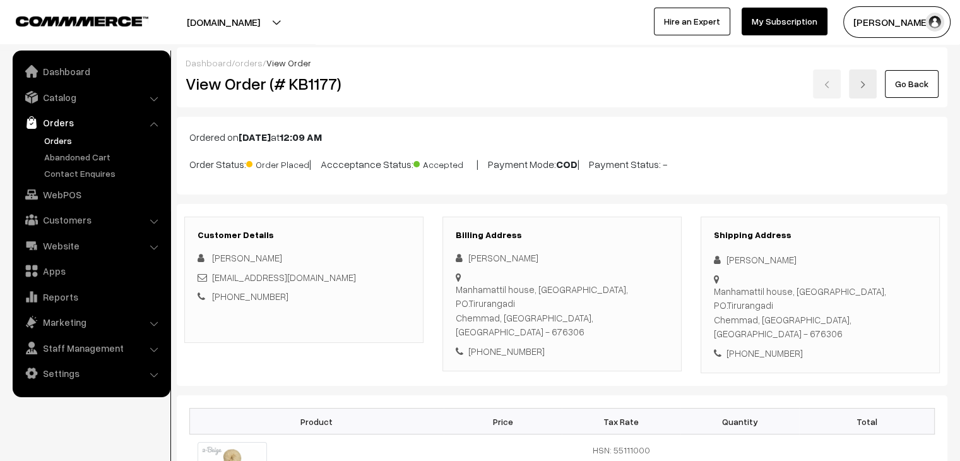
click at [118, 153] on link "Abandoned Cart" at bounding box center [103, 156] width 125 height 13
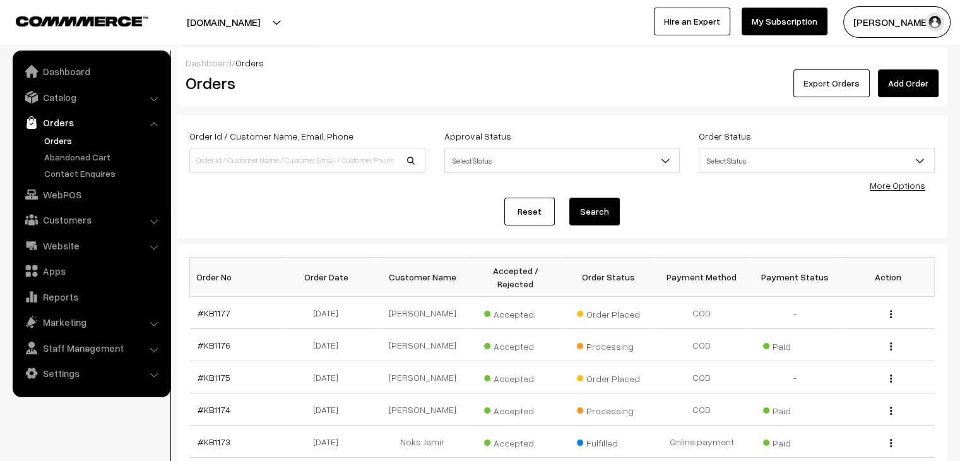
click at [830, 92] on button "Export Orders" at bounding box center [831, 83] width 76 height 28
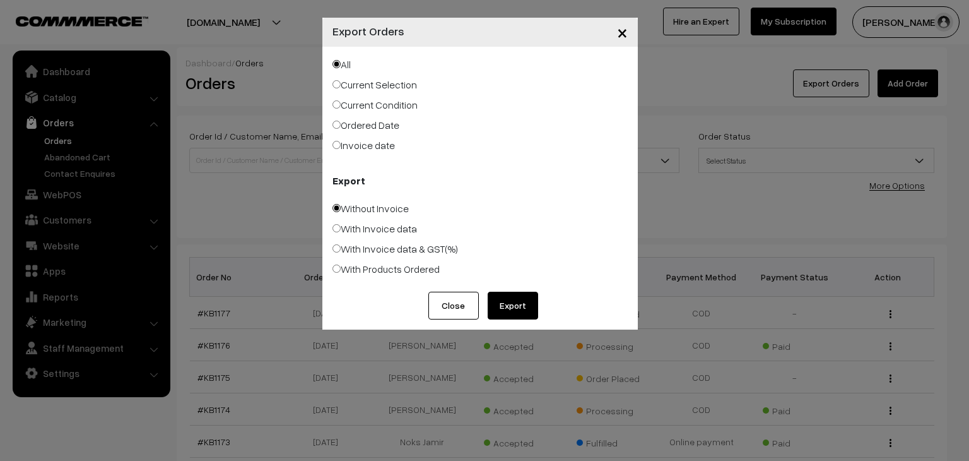
click at [391, 126] on label "Ordered Date" at bounding box center [366, 124] width 67 height 15
click at [341, 126] on input "Ordered Date" at bounding box center [337, 125] width 8 height 8
radio input "true"
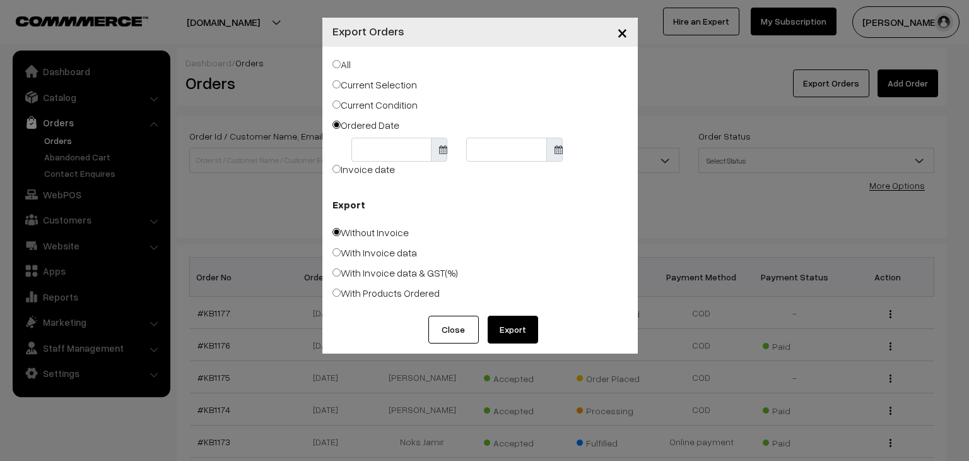
click at [405, 142] on body "Thank you for showing interest. Our team will call you shortly. Close [DOMAIN_N…" at bounding box center [484, 450] width 969 height 901
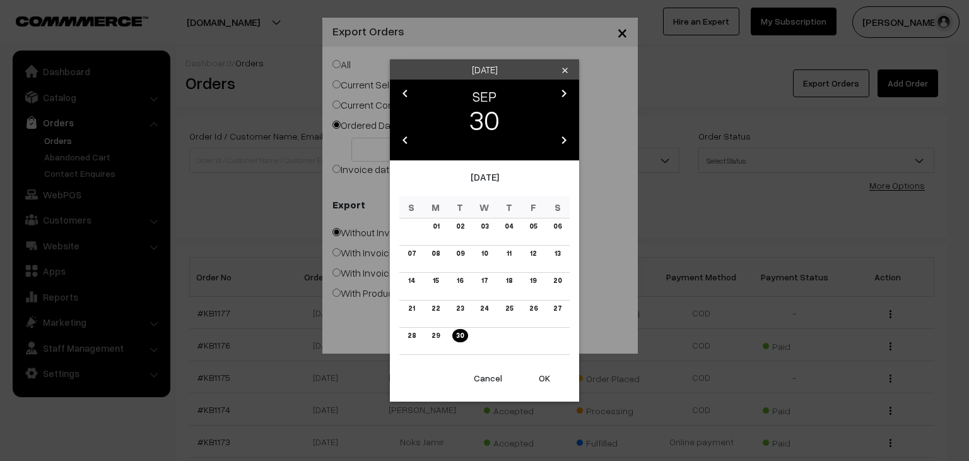
click at [496, 384] on button "Cancel" at bounding box center [488, 378] width 50 height 28
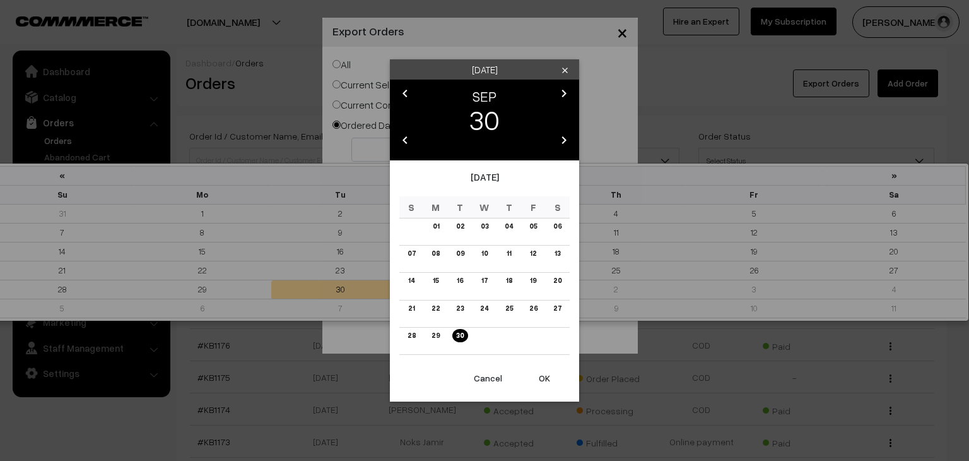
click at [396, 144] on body "Thank you for showing interest. Our team will call you shortly. Close [DOMAIN_N…" at bounding box center [484, 450] width 969 height 901
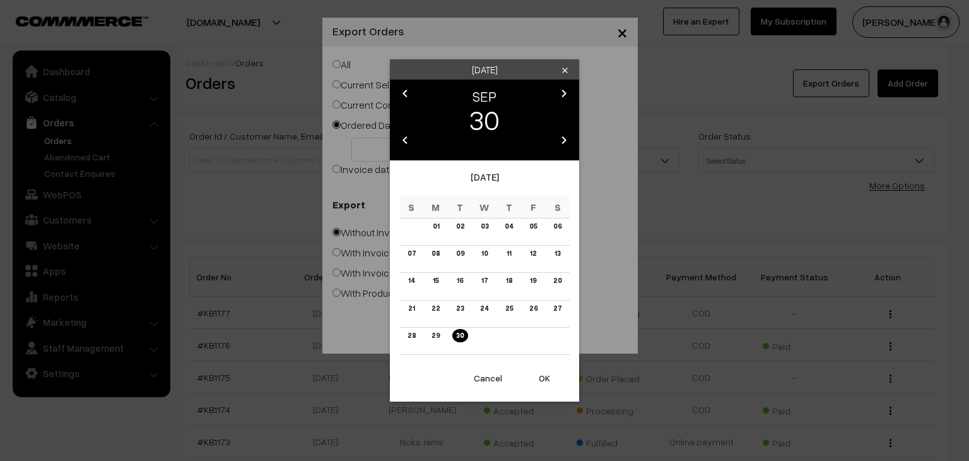
click at [490, 374] on button "Cancel" at bounding box center [488, 378] width 50 height 28
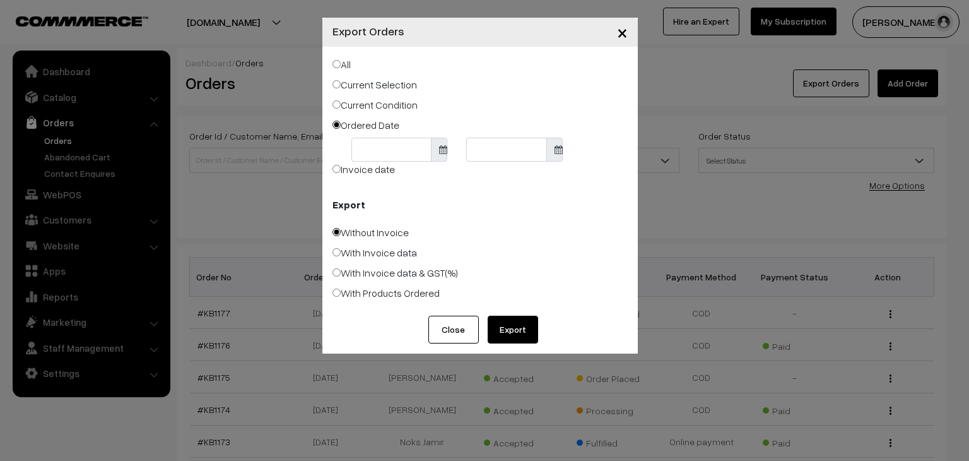
click at [624, 32] on span "×" at bounding box center [622, 31] width 11 height 23
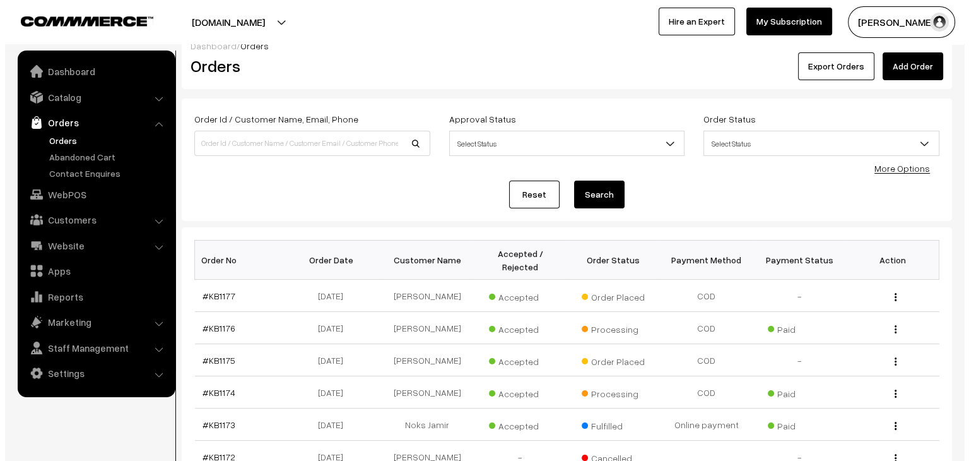
scroll to position [15, 0]
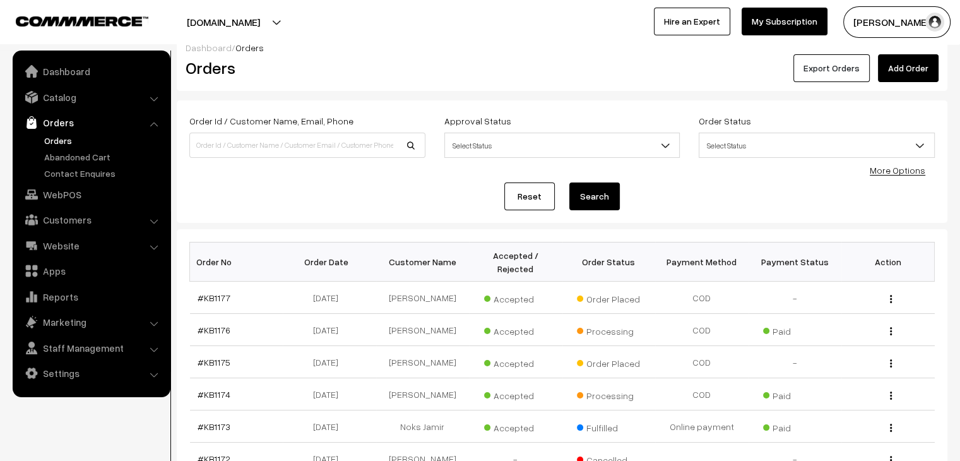
click at [856, 76] on button "Export Orders" at bounding box center [831, 68] width 76 height 28
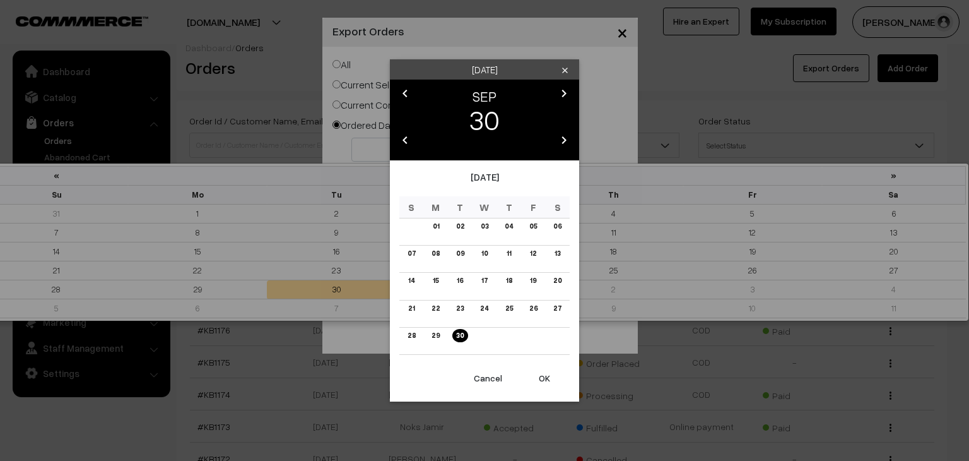
click at [394, 153] on body "Thank you for showing interest. Our team will call you shortly. Close [DOMAIN_N…" at bounding box center [484, 435] width 969 height 901
click at [557, 306] on link "27" at bounding box center [558, 308] width 16 height 13
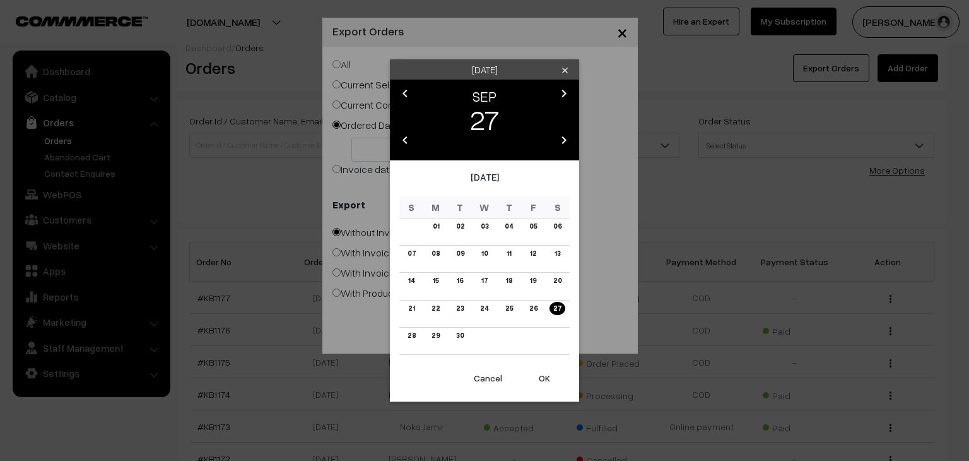
click at [543, 375] on button "OK" at bounding box center [544, 378] width 50 height 28
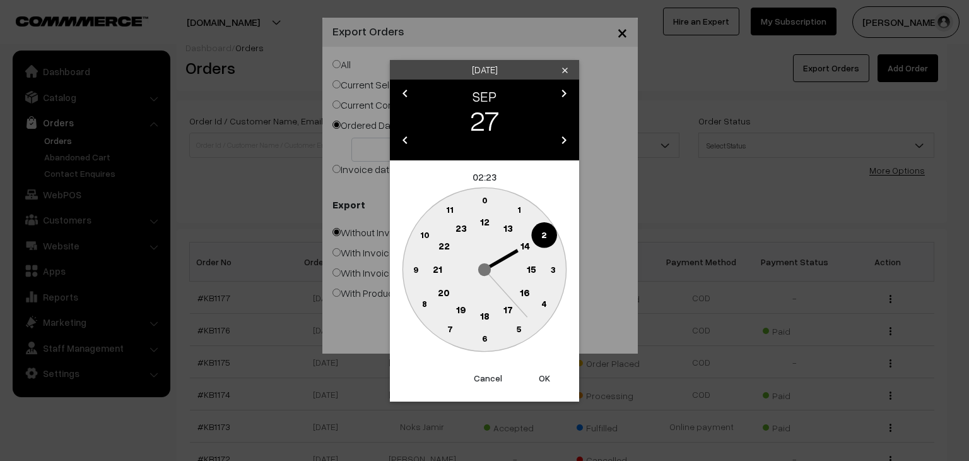
click at [485, 203] on text "0" at bounding box center [485, 199] width 6 height 11
click at [482, 198] on circle at bounding box center [485, 200] width 26 height 26
click at [543, 373] on button "OK" at bounding box center [544, 378] width 50 height 28
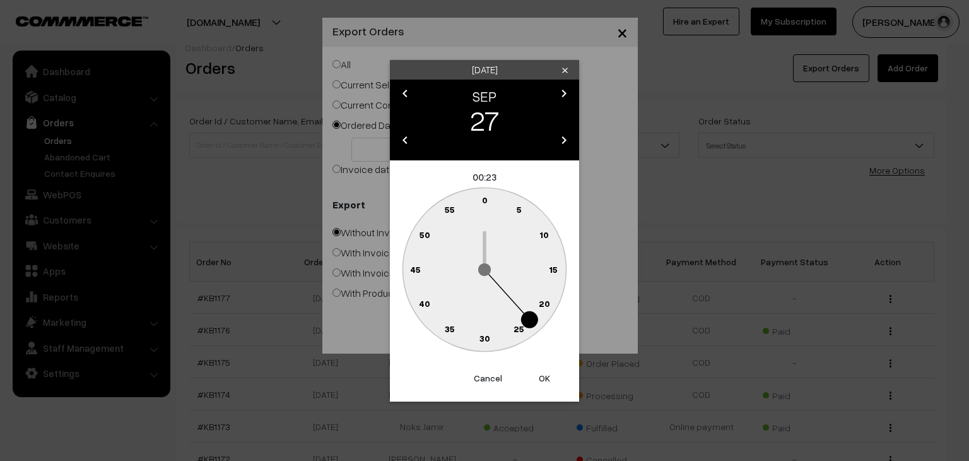
click at [482, 197] on text "0" at bounding box center [485, 199] width 6 height 11
click at [545, 374] on button "OK" at bounding box center [544, 378] width 50 height 28
type input "[DATE]"
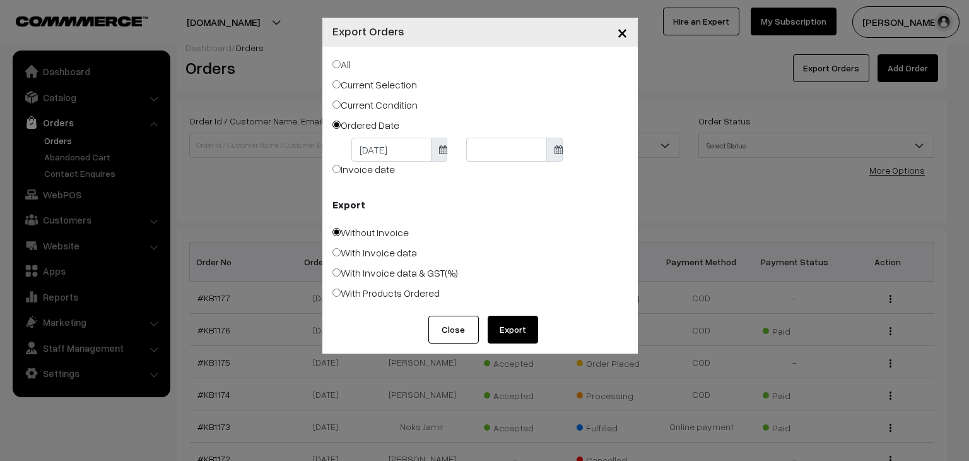
click at [523, 326] on button "Export" at bounding box center [513, 330] width 50 height 28
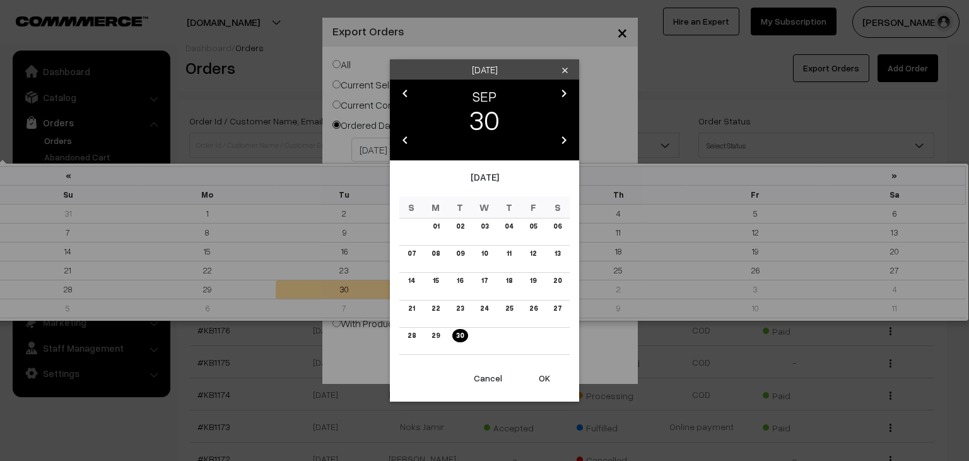
click at [500, 148] on body "Thank you for showing interest. Our team will call you shortly. Close [DOMAIN_N…" at bounding box center [484, 435] width 969 height 901
click at [462, 334] on link "30" at bounding box center [460, 335] width 15 height 13
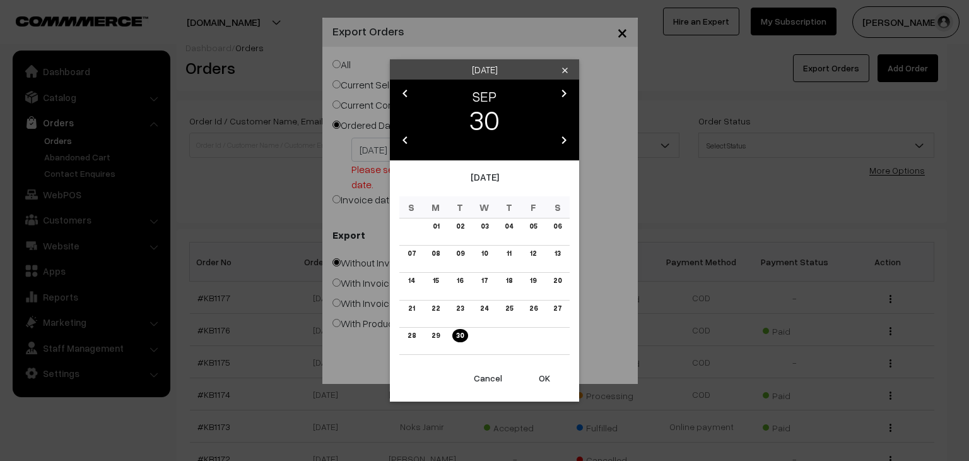
click at [542, 377] on button "OK" at bounding box center [544, 378] width 50 height 28
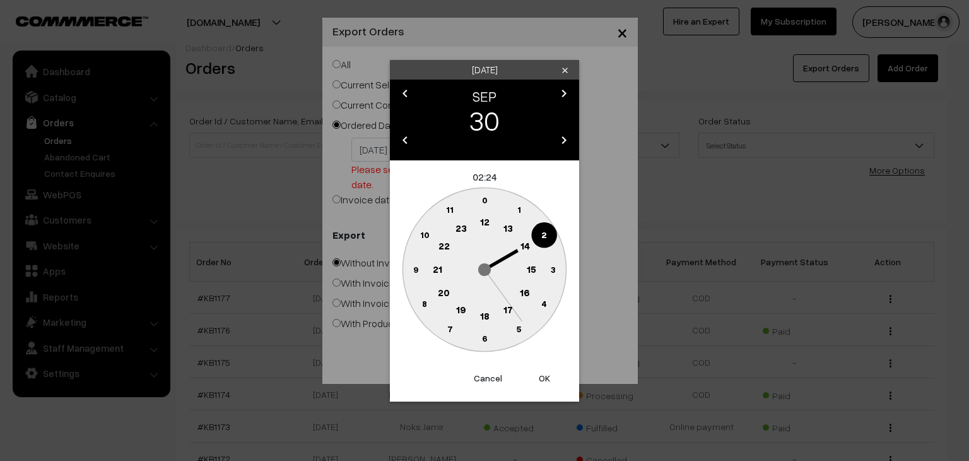
click at [484, 222] on text "12" at bounding box center [484, 221] width 9 height 11
click at [543, 377] on button "OK" at bounding box center [544, 378] width 50 height 28
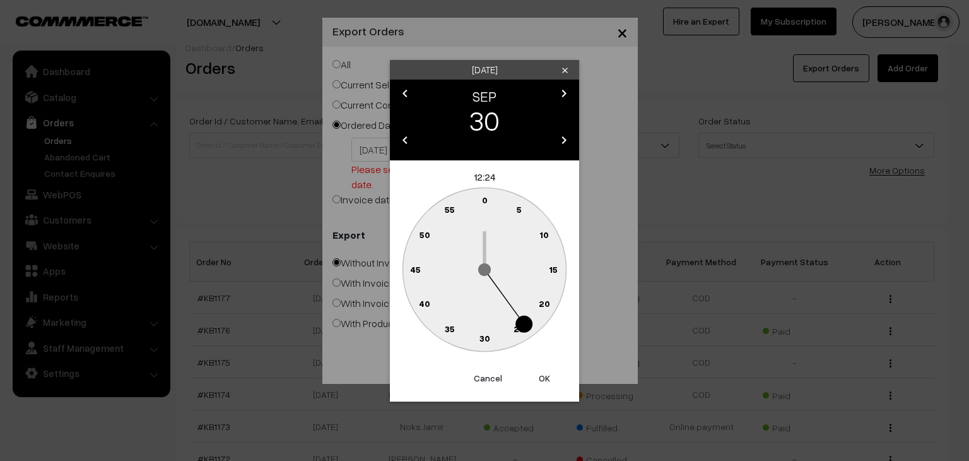
click at [485, 198] on text "0" at bounding box center [485, 199] width 6 height 11
click at [547, 381] on button "OK" at bounding box center [544, 378] width 50 height 28
type input "[DATE]"
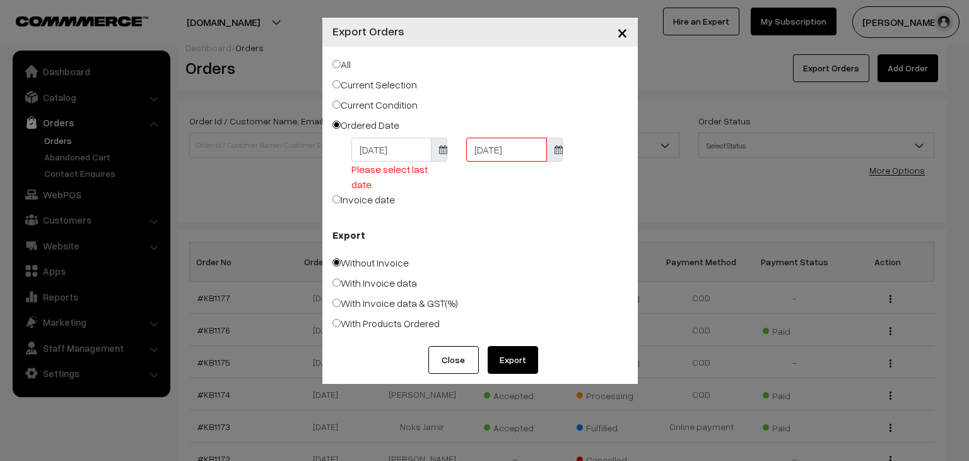
click at [533, 354] on button "Export" at bounding box center [513, 360] width 50 height 28
